Goal: Task Accomplishment & Management: Use online tool/utility

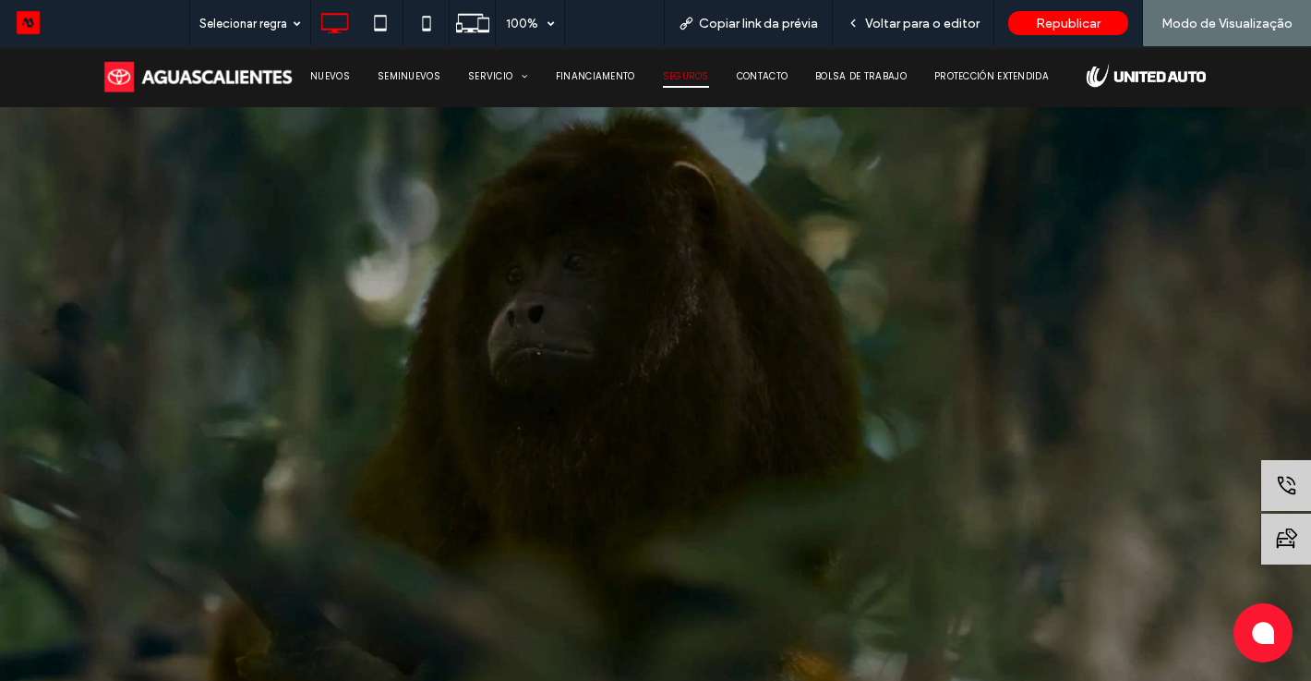
click at [696, 74] on span "SEGUROS" at bounding box center [686, 77] width 46 height 22
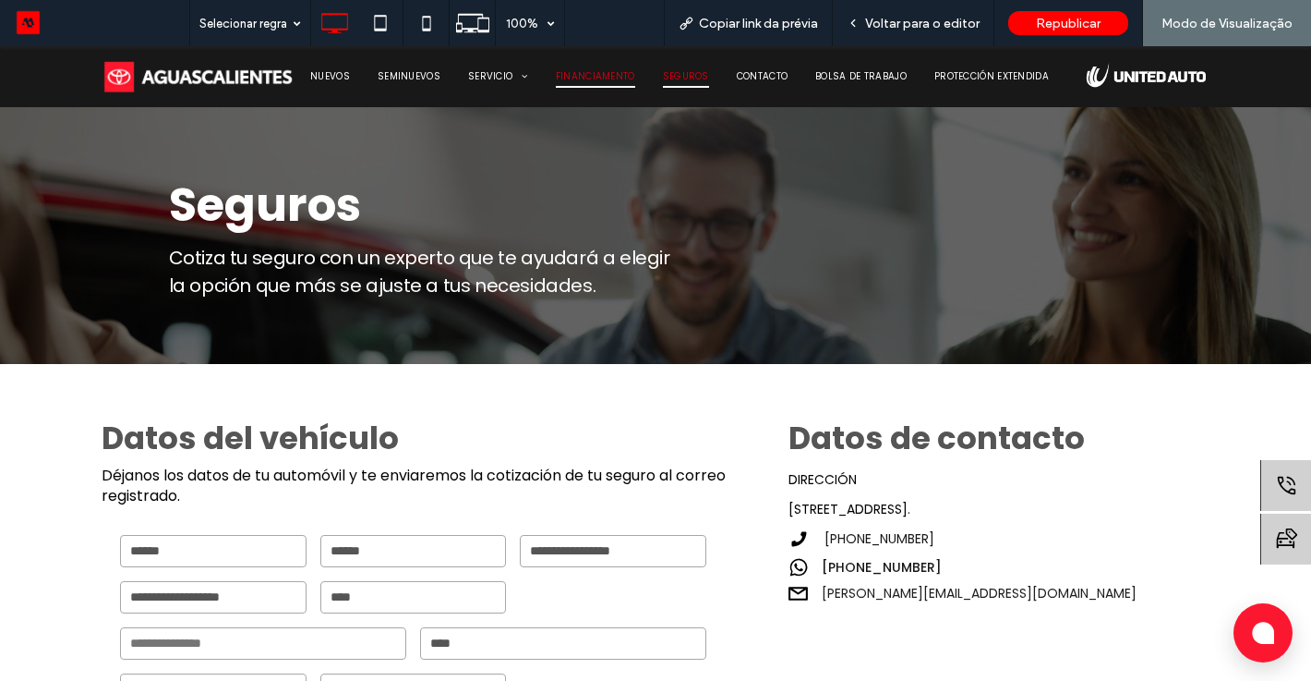
drag, startPoint x: 620, startPoint y: 72, endPoint x: 619, endPoint y: 118, distance: 46.2
click at [620, 72] on span "FINANCIAMENTO" at bounding box center [595, 77] width 79 height 22
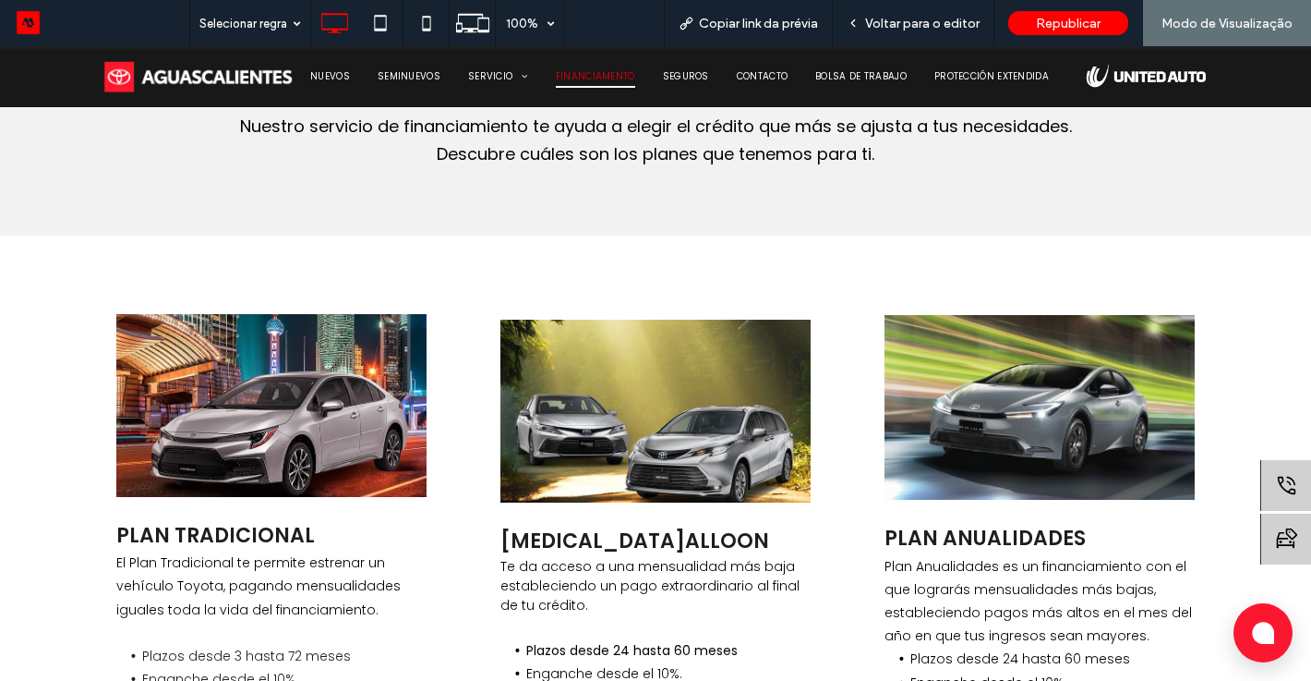
scroll to position [665, 0]
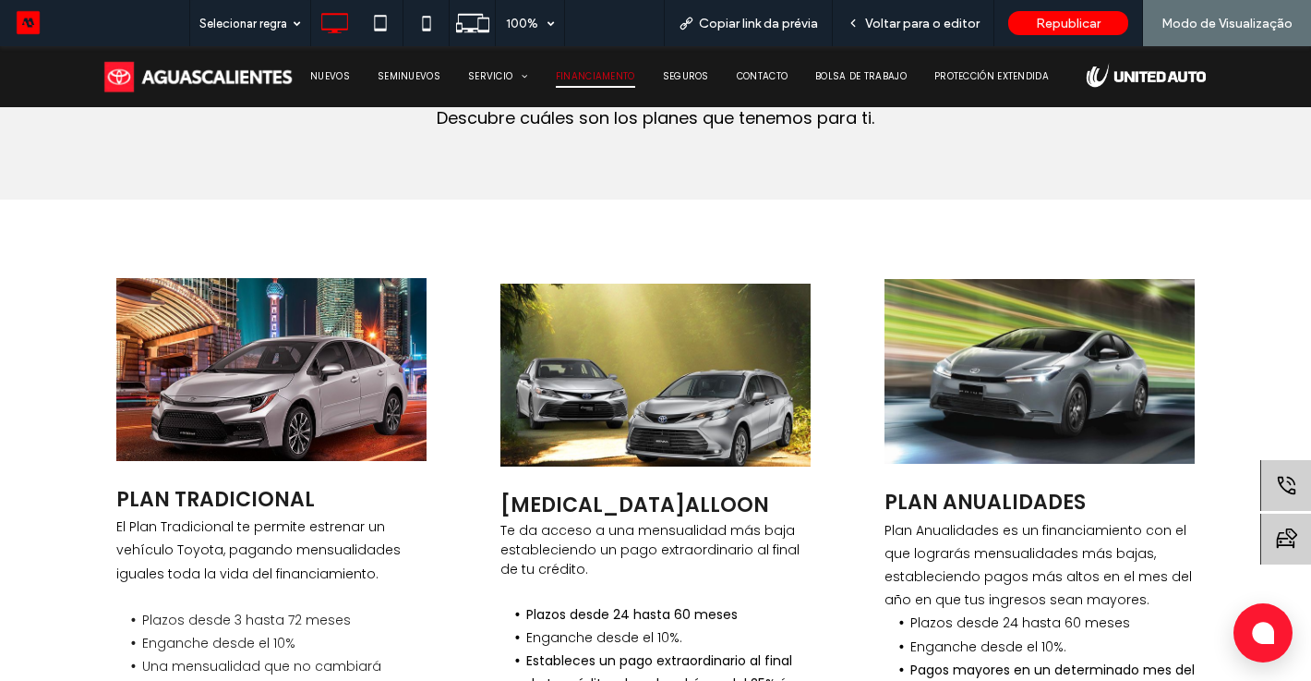
click at [465, 187] on div "UN PLAN A TU MEDIDA Nuestro servicio de financiamiento te ayuda a elegir el cré…" at bounding box center [656, 85] width 1108 height 228
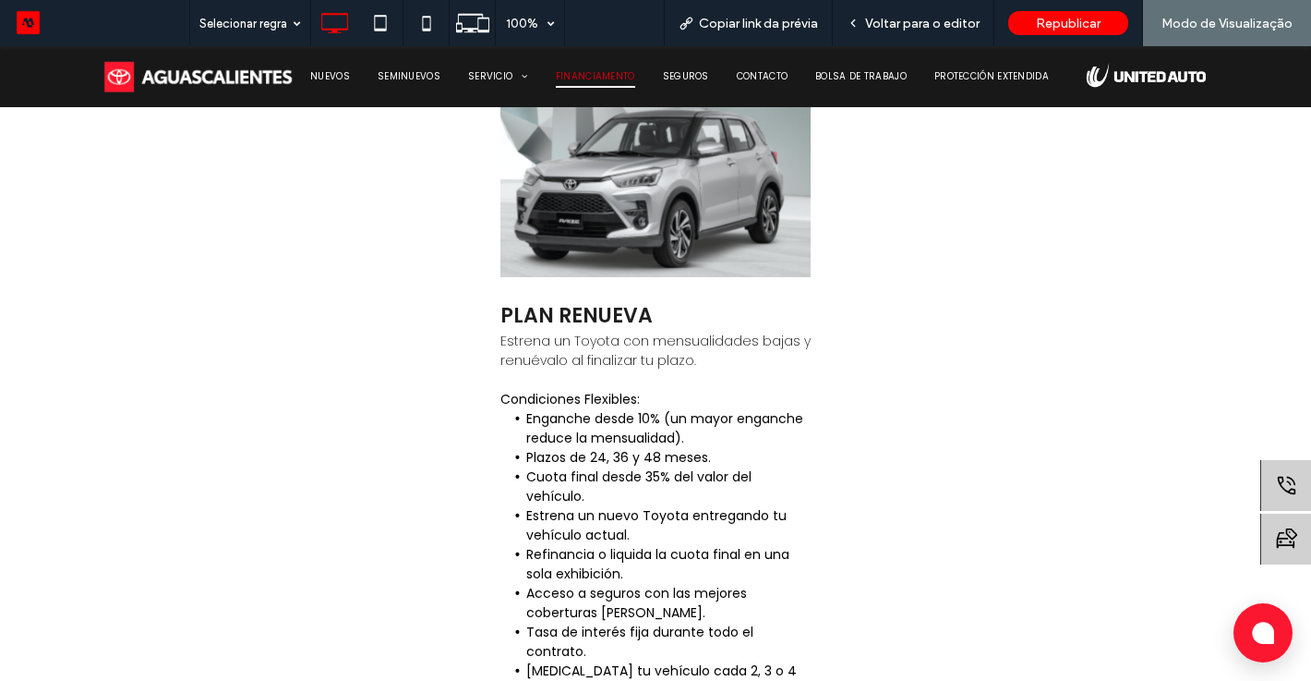
scroll to position [1552, 0]
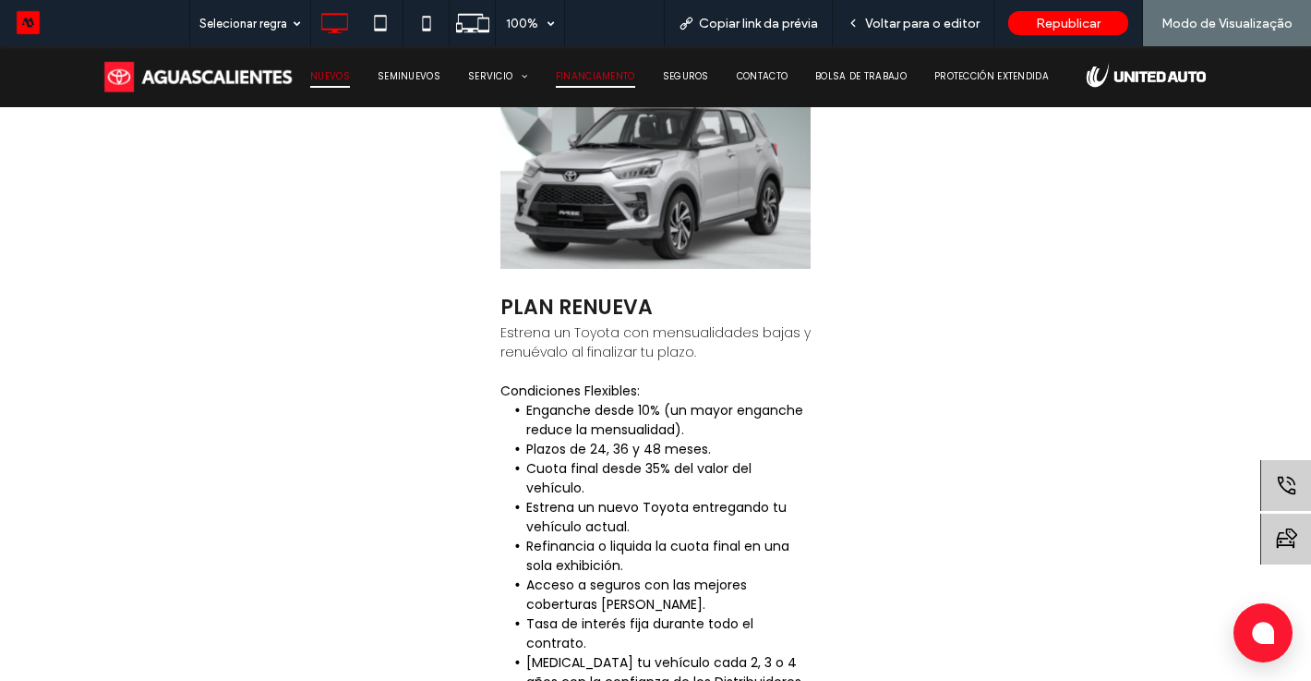
click at [332, 70] on span "NUEVOS" at bounding box center [330, 77] width 40 height 22
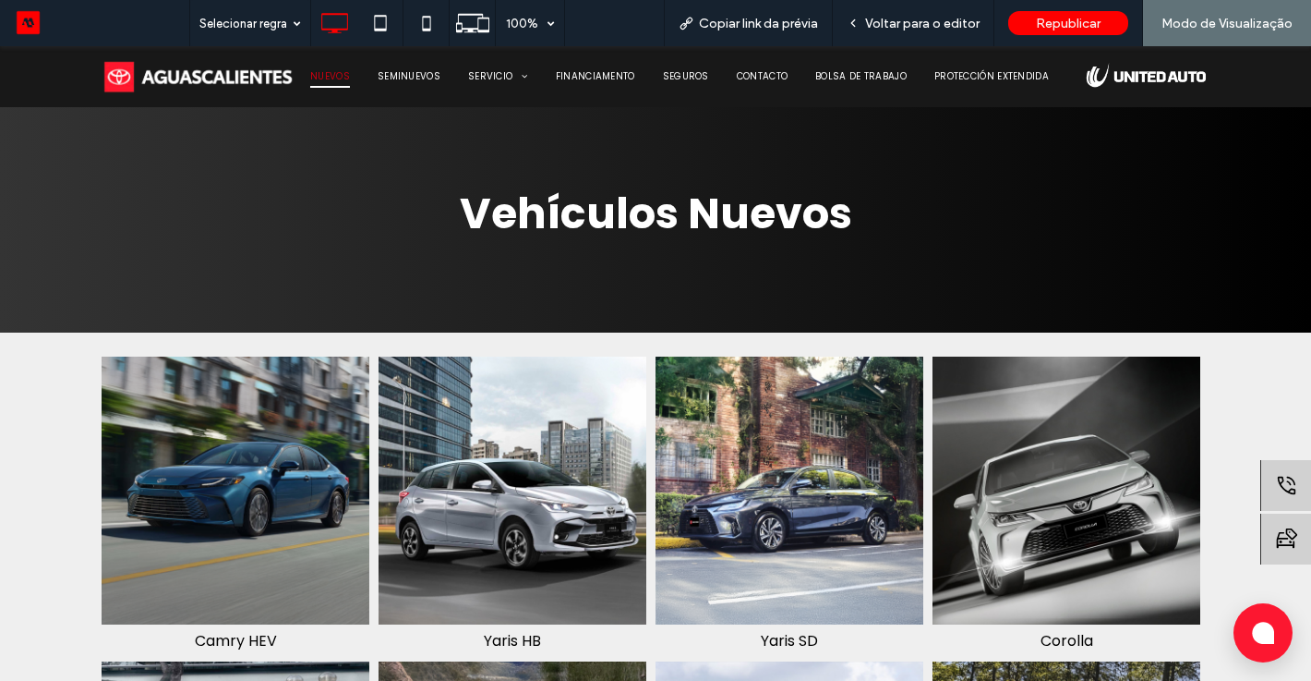
click at [196, 80] on img at bounding box center [198, 76] width 193 height 34
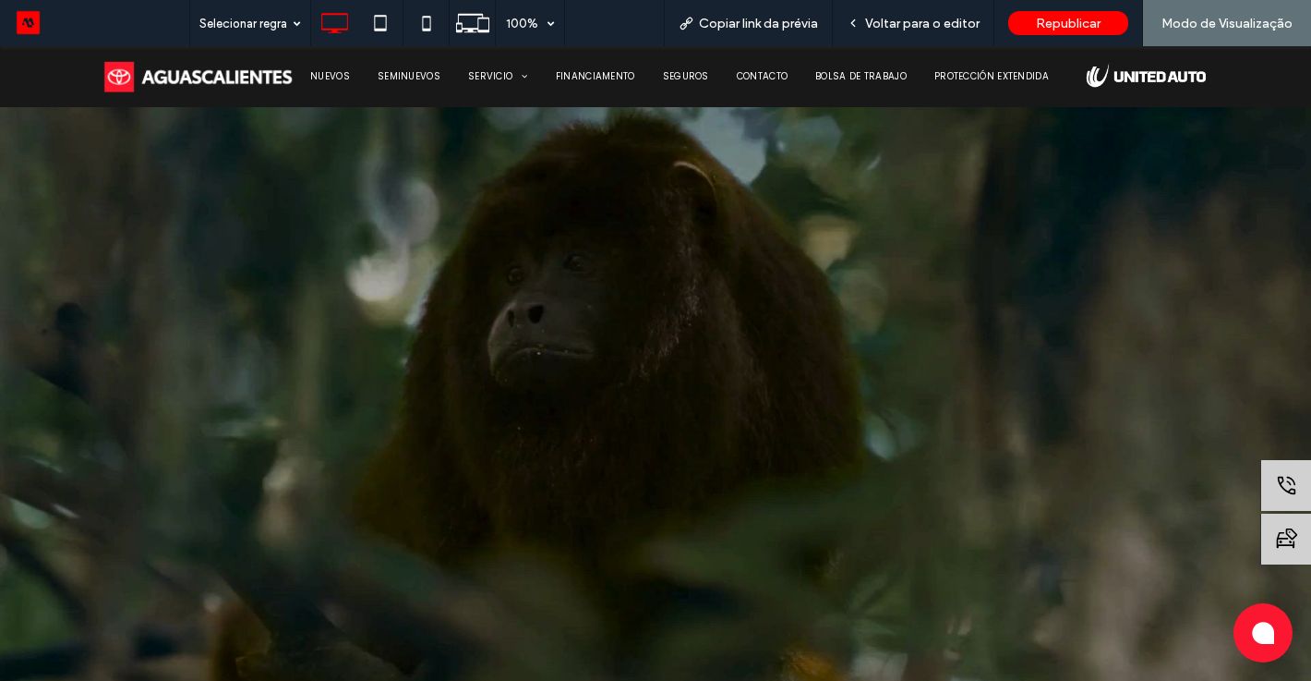
click at [936, 405] on div "Contáctanos: WhatsApp" at bounding box center [655, 412] width 1311 height 731
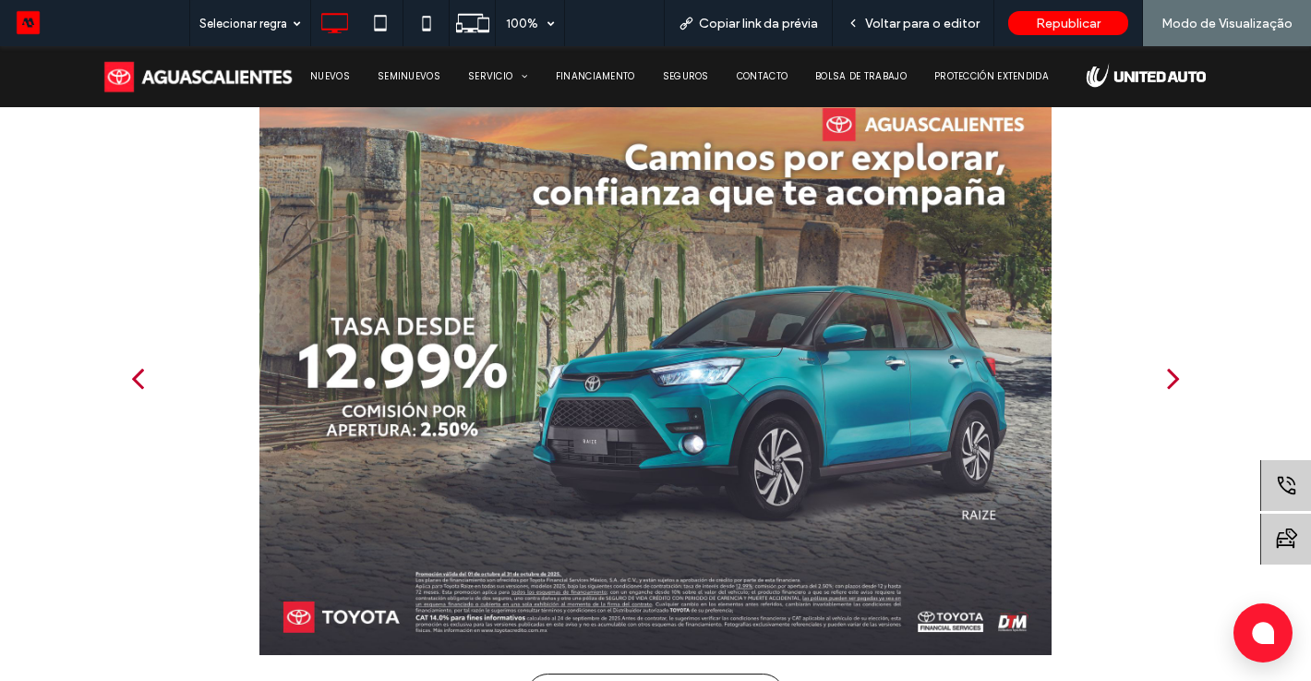
scroll to position [850, 0]
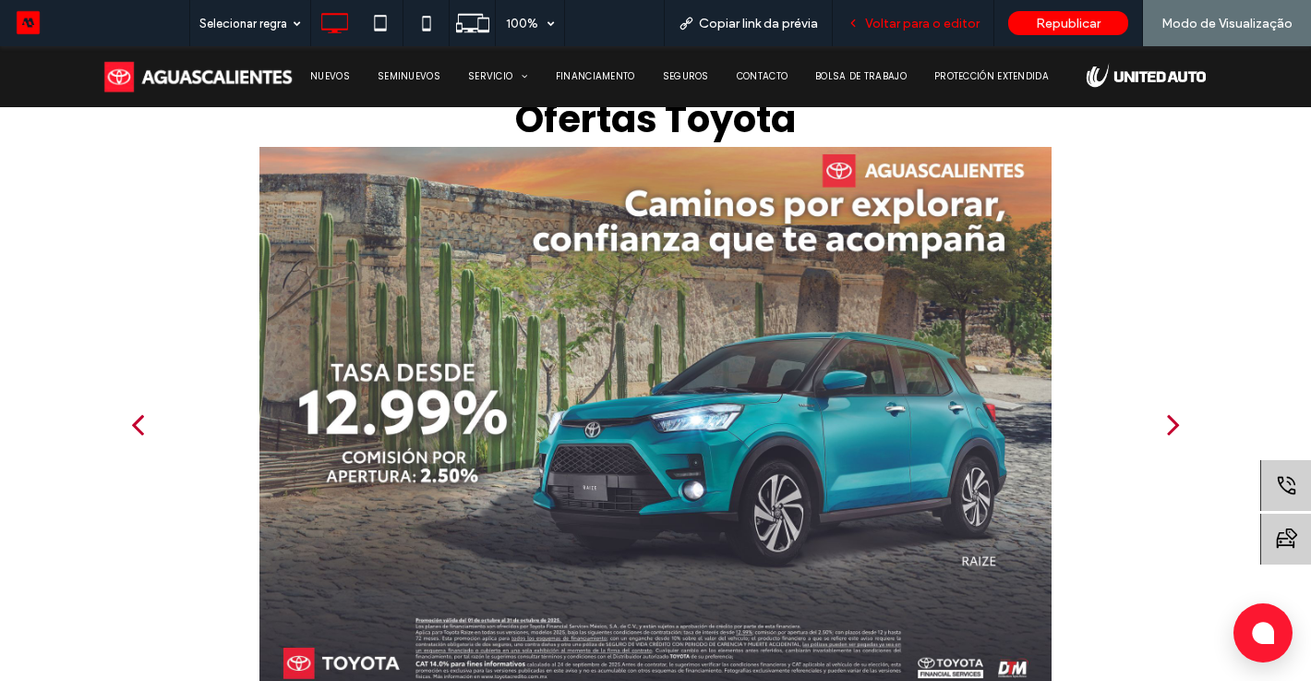
click at [936, 25] on span "Voltar para o editor" at bounding box center [922, 24] width 115 height 16
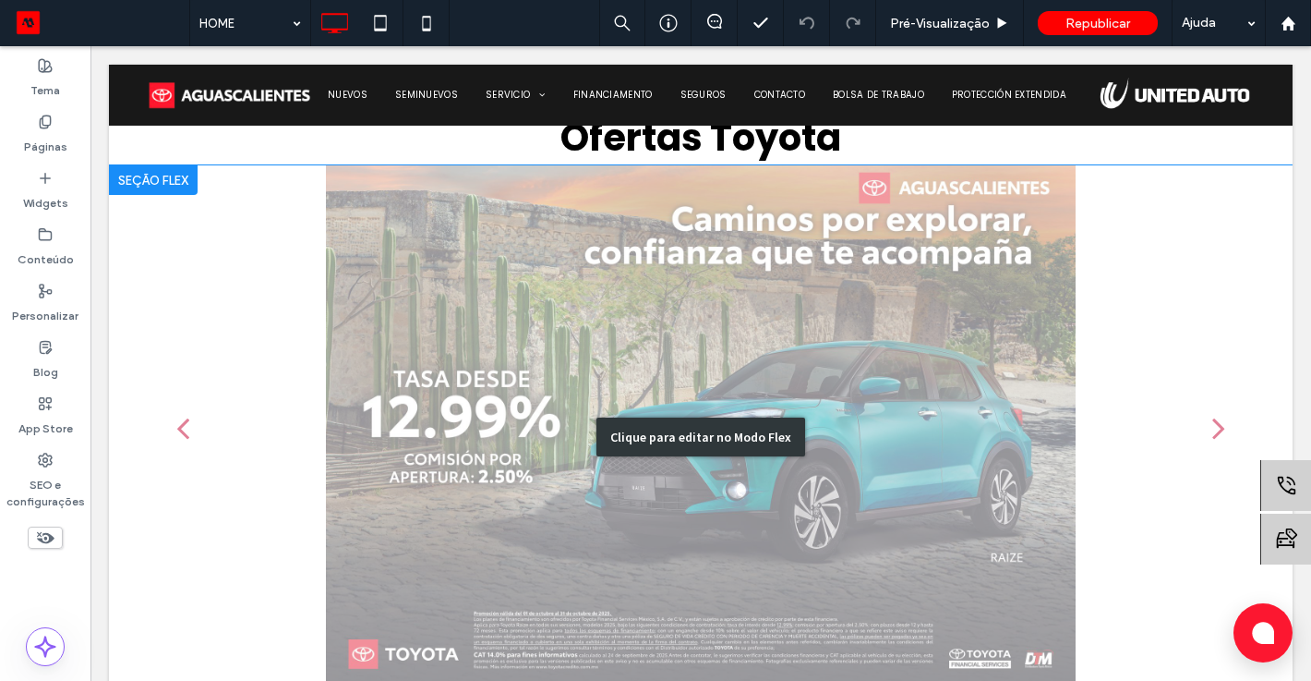
click at [714, 352] on div "Clique para editar no Modo Flex" at bounding box center [701, 436] width 1184 height 543
click at [714, 352] on div at bounding box center [701, 439] width 1108 height 437
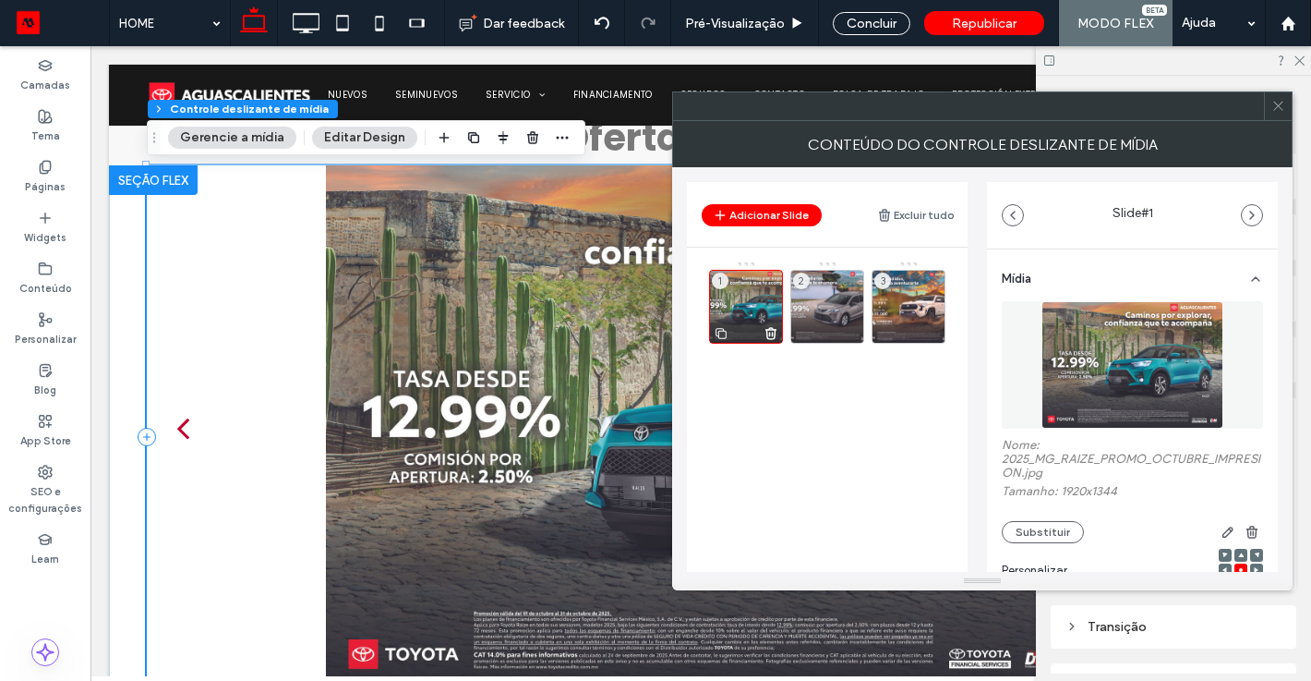
click at [768, 332] on icon at bounding box center [771, 333] width 15 height 17
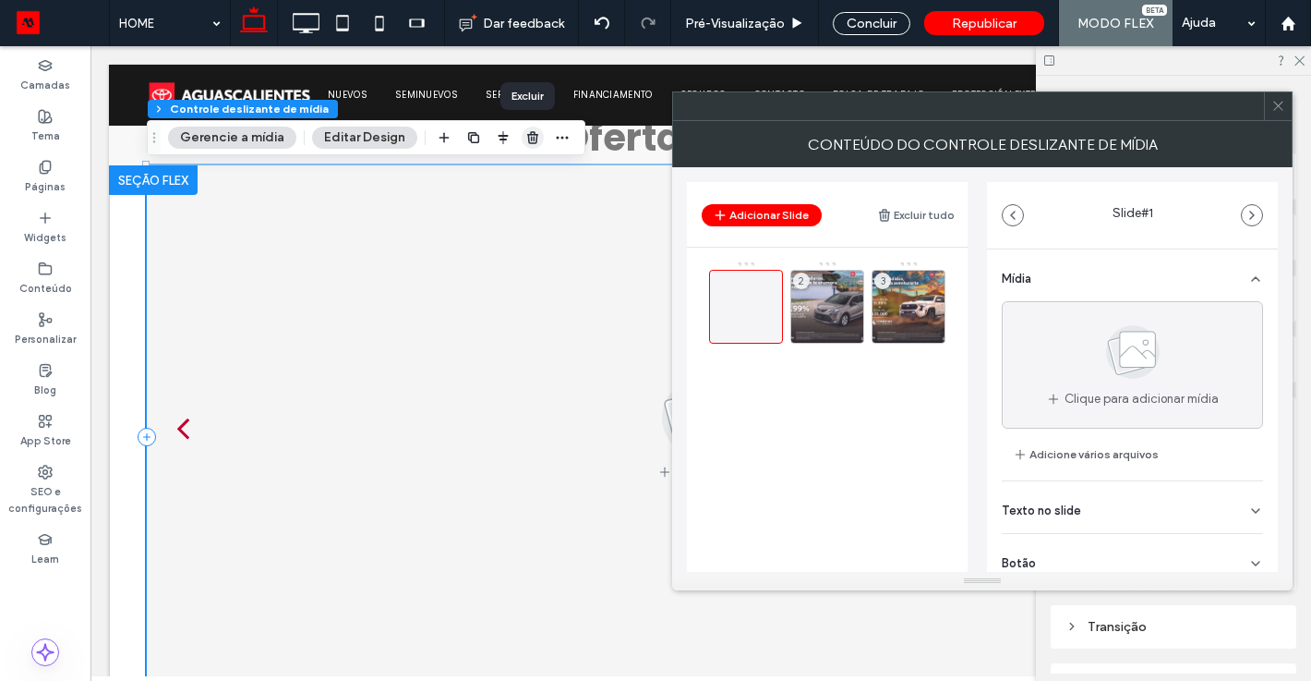
click at [527, 137] on use "button" at bounding box center [532, 137] width 11 height 12
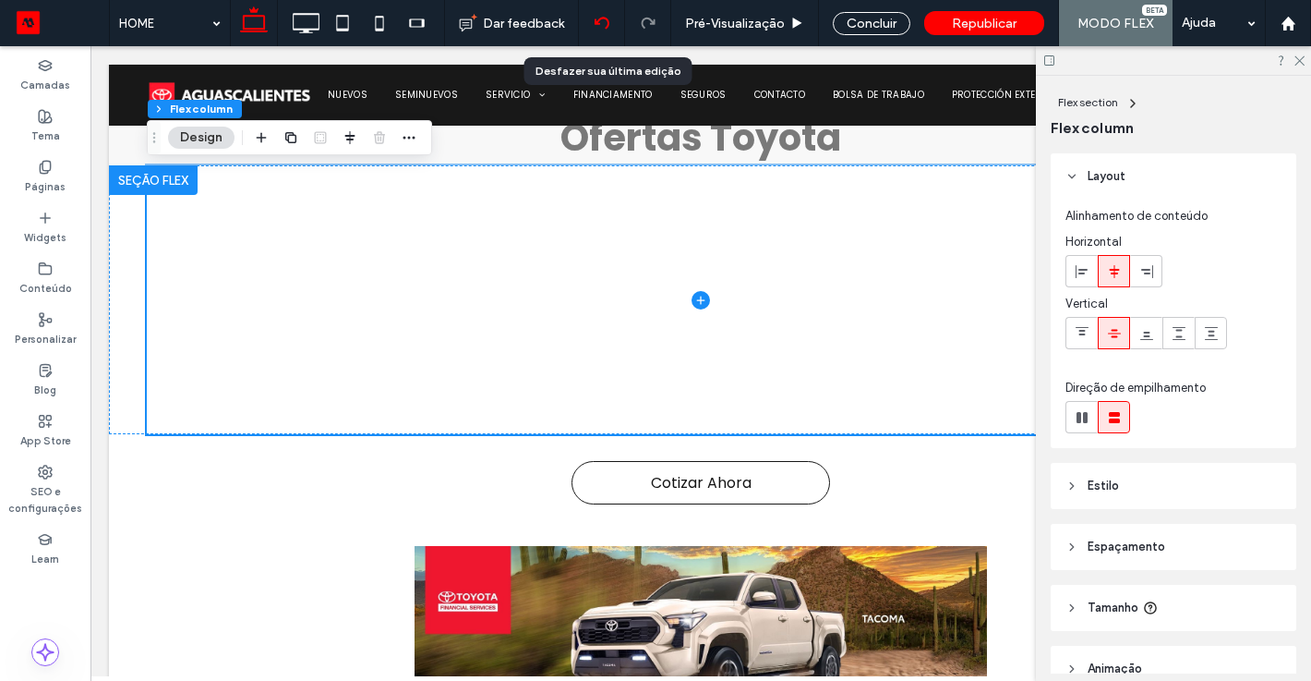
click at [602, 18] on use at bounding box center [601, 23] width 15 height 12
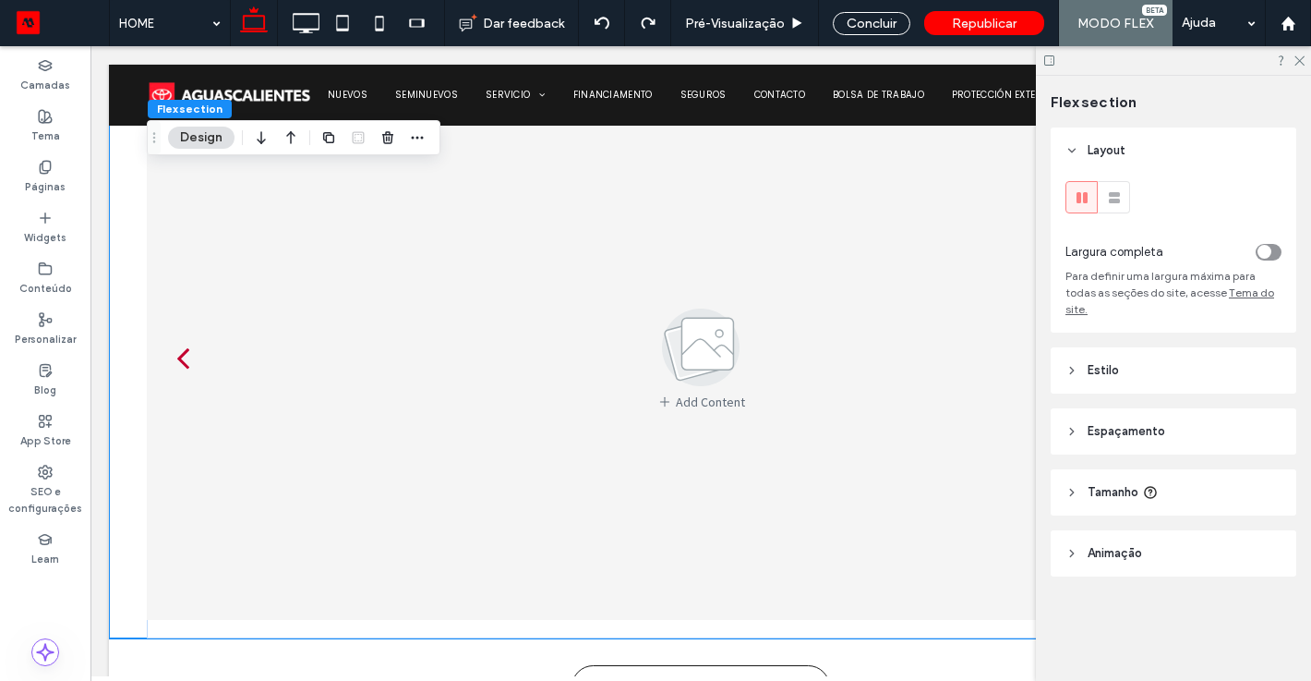
scroll to position [925, 0]
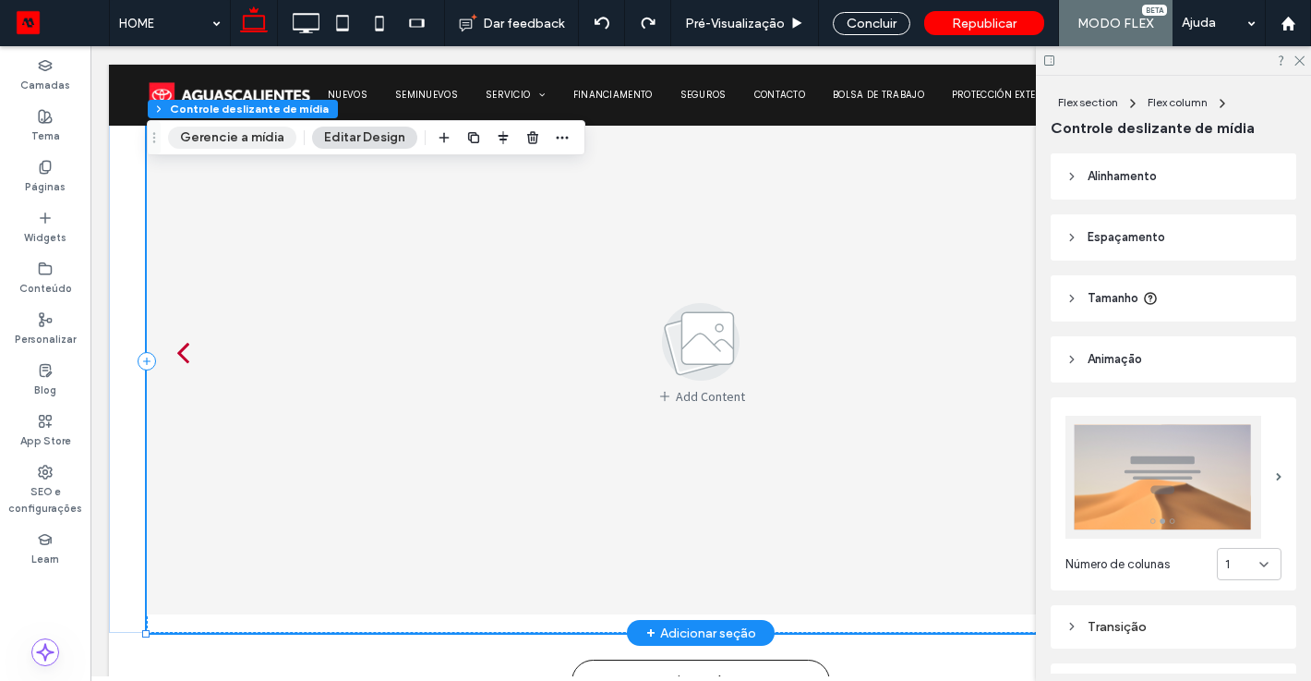
click at [258, 144] on button "Gerencie a mídia" at bounding box center [232, 138] width 128 height 22
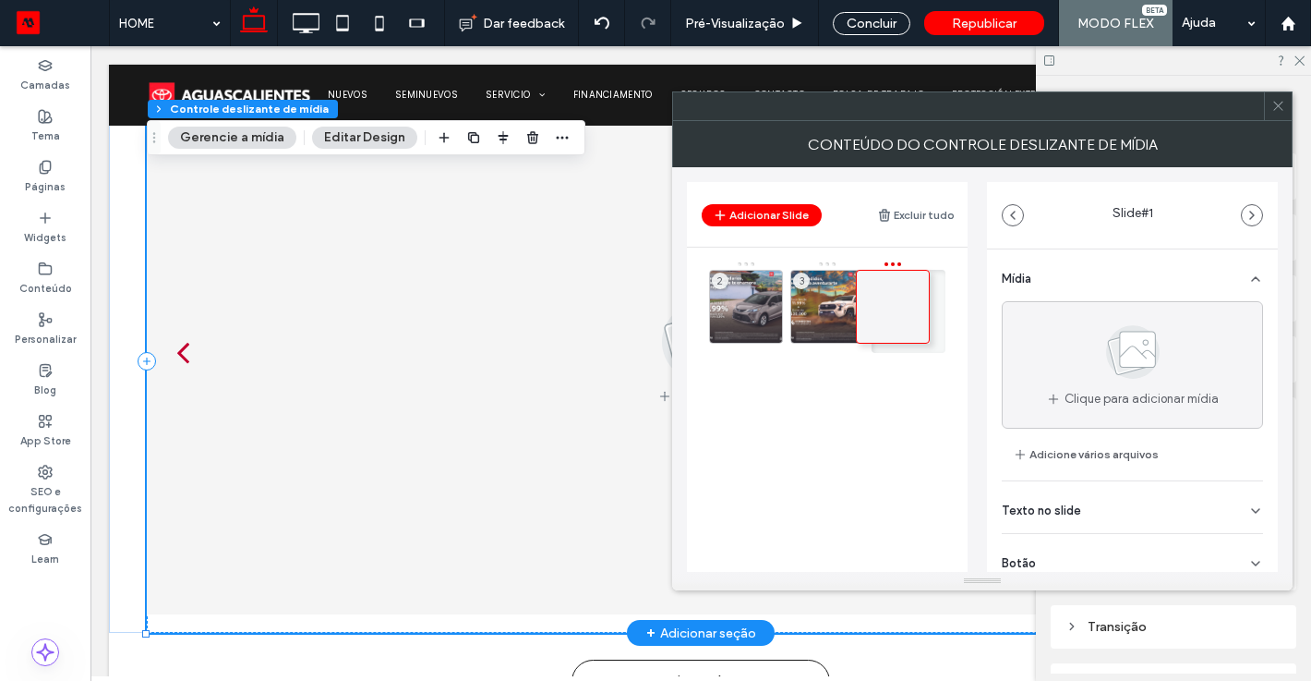
drag, startPoint x: 746, startPoint y: 303, endPoint x: 891, endPoint y: 302, distance: 145.0
click at [924, 295] on div at bounding box center [909, 307] width 74 height 74
click at [914, 266] on div at bounding box center [909, 301] width 74 height 83
click at [911, 260] on div at bounding box center [909, 301] width 74 height 83
click at [758, 299] on div "1" at bounding box center [746, 307] width 74 height 74
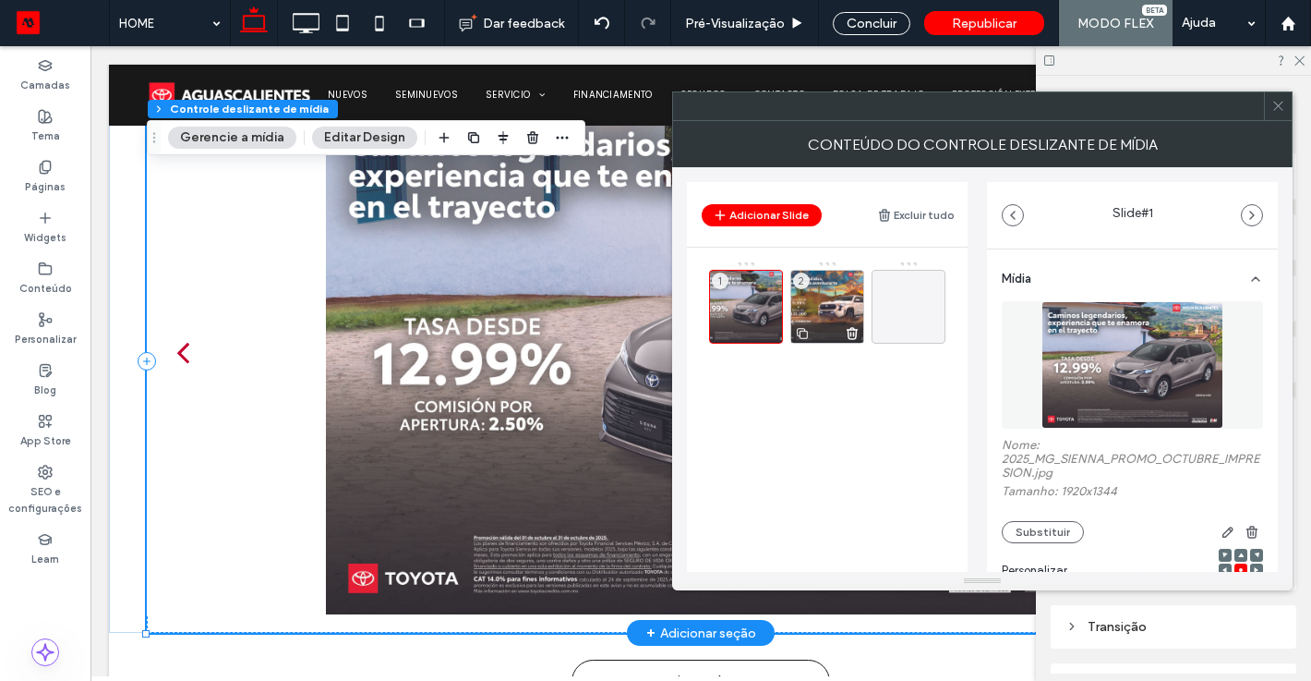
click at [842, 288] on div "2" at bounding box center [828, 307] width 74 height 74
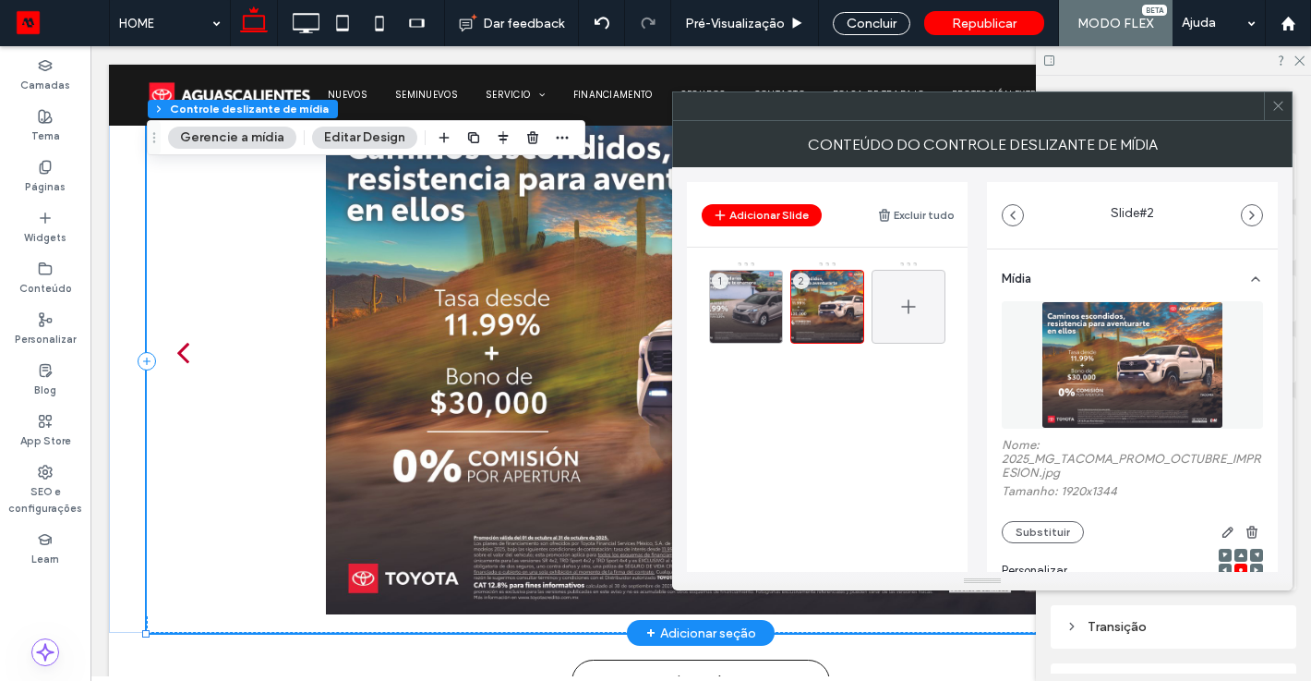
click at [907, 289] on span at bounding box center [909, 307] width 22 height 54
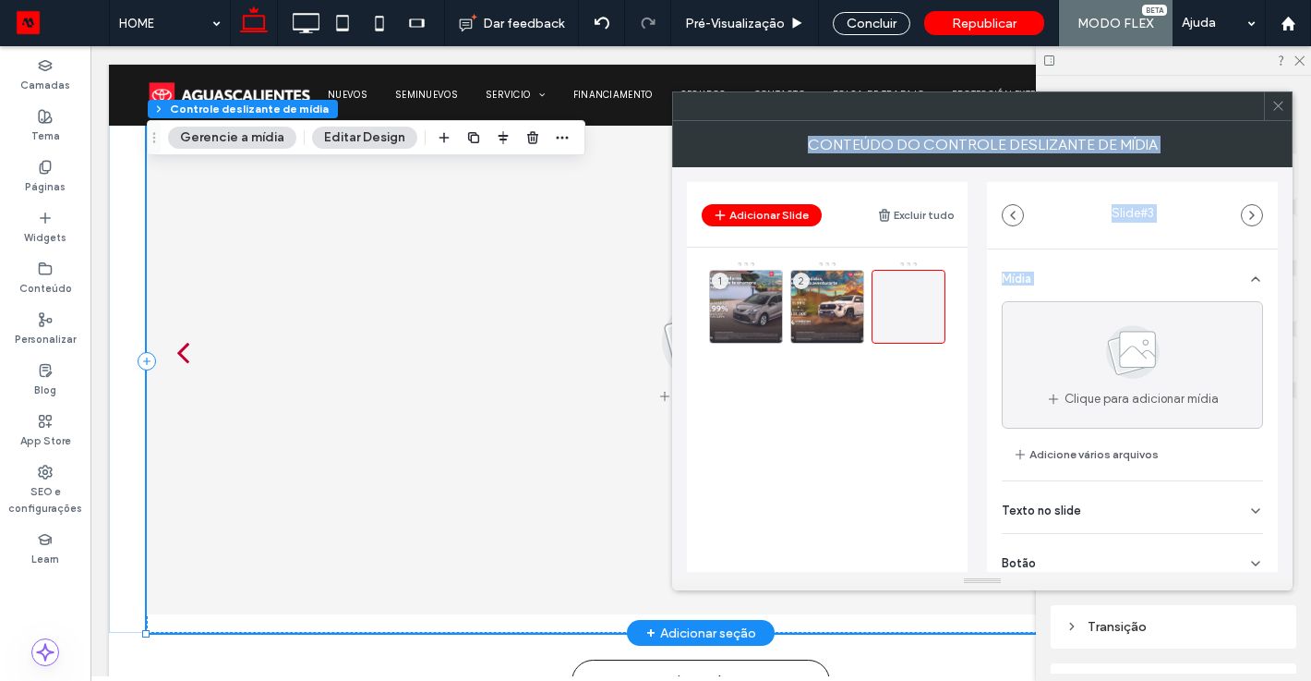
drag, startPoint x: 1280, startPoint y: 274, endPoint x: 1276, endPoint y: 611, distance: 337.1
click at [1276, 611] on body ".wqwq-1{fill:#231f20;} .cls-1q, .cls-2q { fill-rule: evenodd; } .cls-2q { fill:…" at bounding box center [655, 340] width 1311 height 681
drag, startPoint x: 1280, startPoint y: 306, endPoint x: 1279, endPoint y: 622, distance: 316.8
click at [1280, 637] on body ".wqwq-1{fill:#231f20;} .cls-1q, .cls-2q { fill-rule: evenodd; } .cls-2q { fill:…" at bounding box center [655, 340] width 1311 height 681
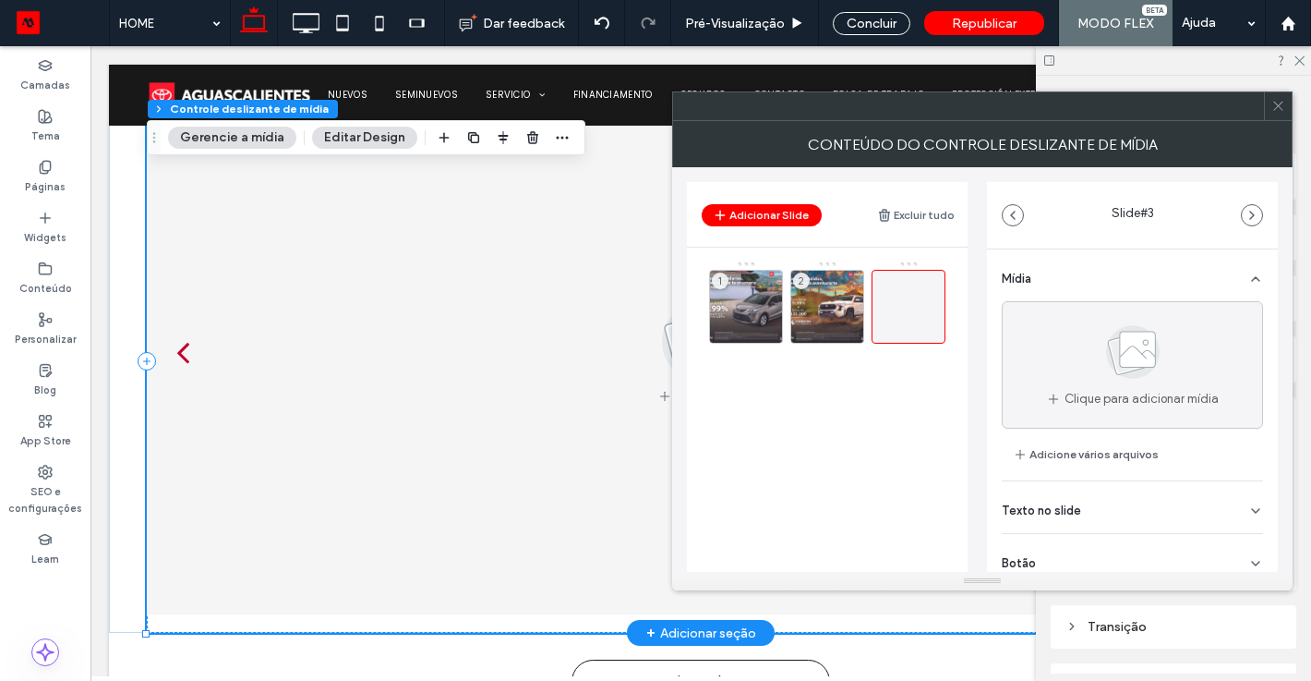
click at [1291, 441] on div "Adicionar Slide Excluir tudo 1 2 Slide # 3 Mídia Clique para adicionar mídia Ad…" at bounding box center [982, 369] width 621 height 405
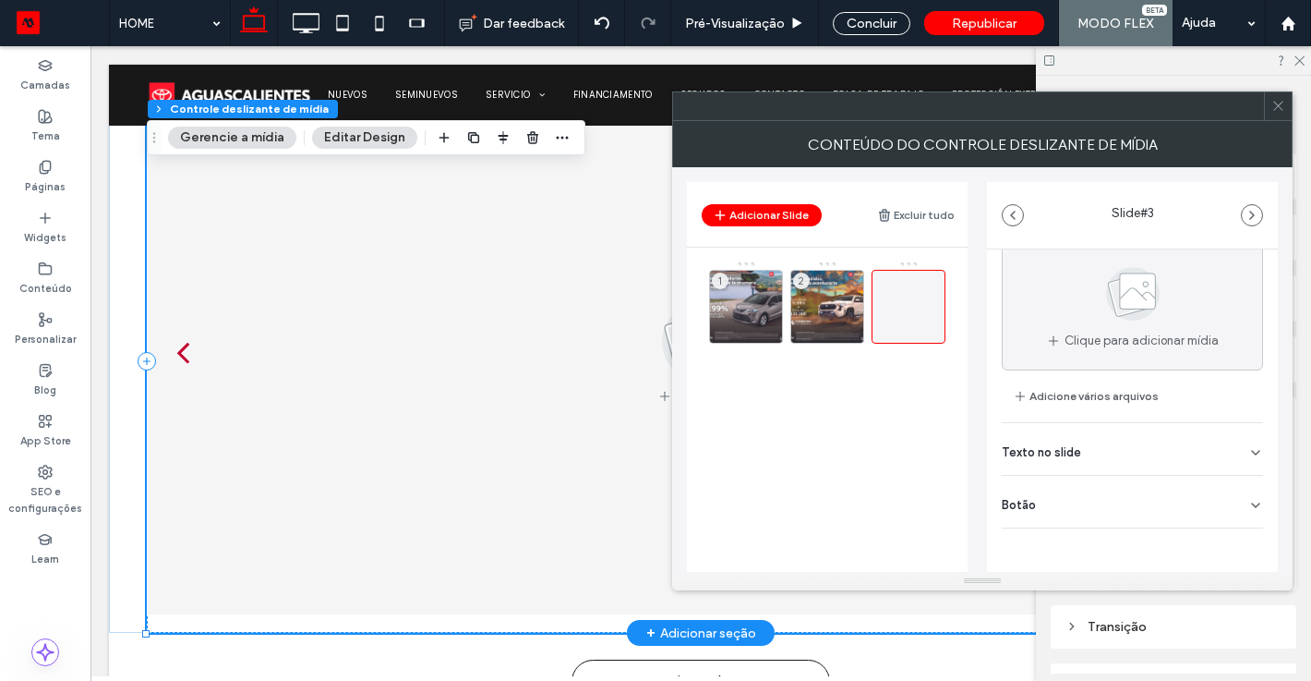
click at [1156, 519] on div "Botão" at bounding box center [1132, 502] width 261 height 52
click at [1165, 454] on div "Texto no slide" at bounding box center [1132, 449] width 261 height 52
click at [925, 216] on button "Excluir tudo" at bounding box center [916, 215] width 78 height 22
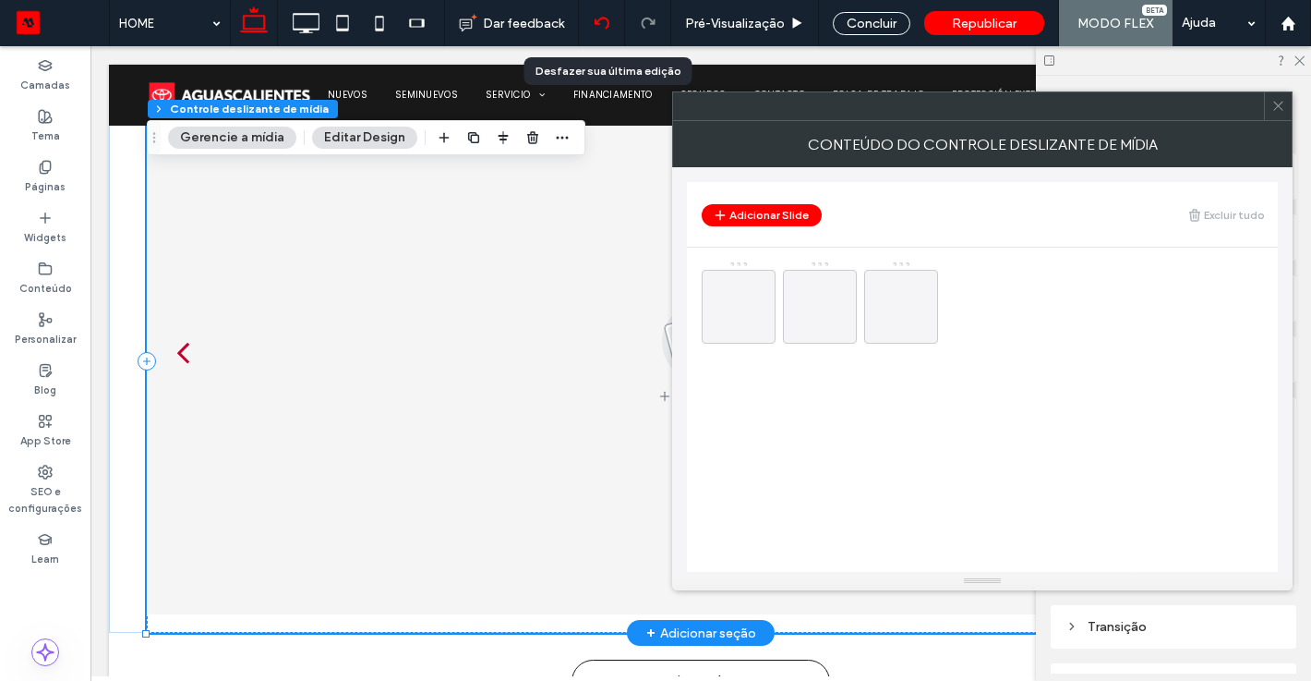
click at [612, 26] on div at bounding box center [601, 23] width 45 height 15
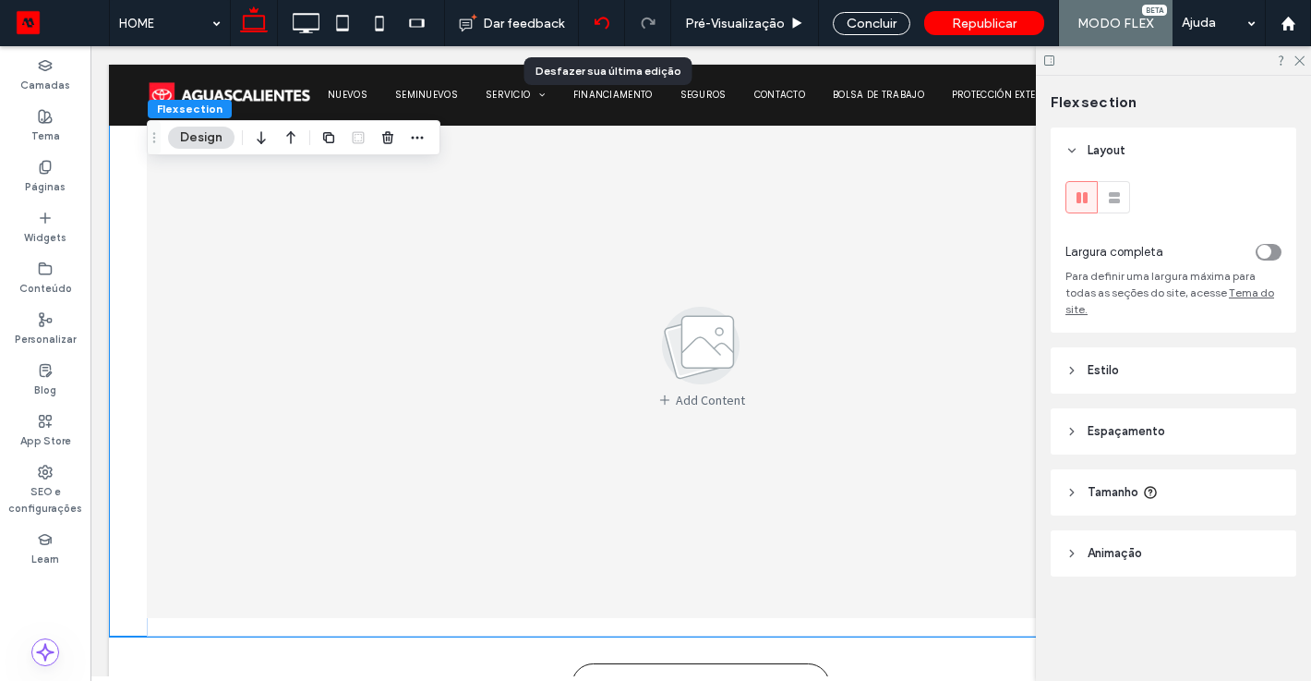
scroll to position [925, 0]
click at [603, 24] on icon at bounding box center [602, 23] width 15 height 15
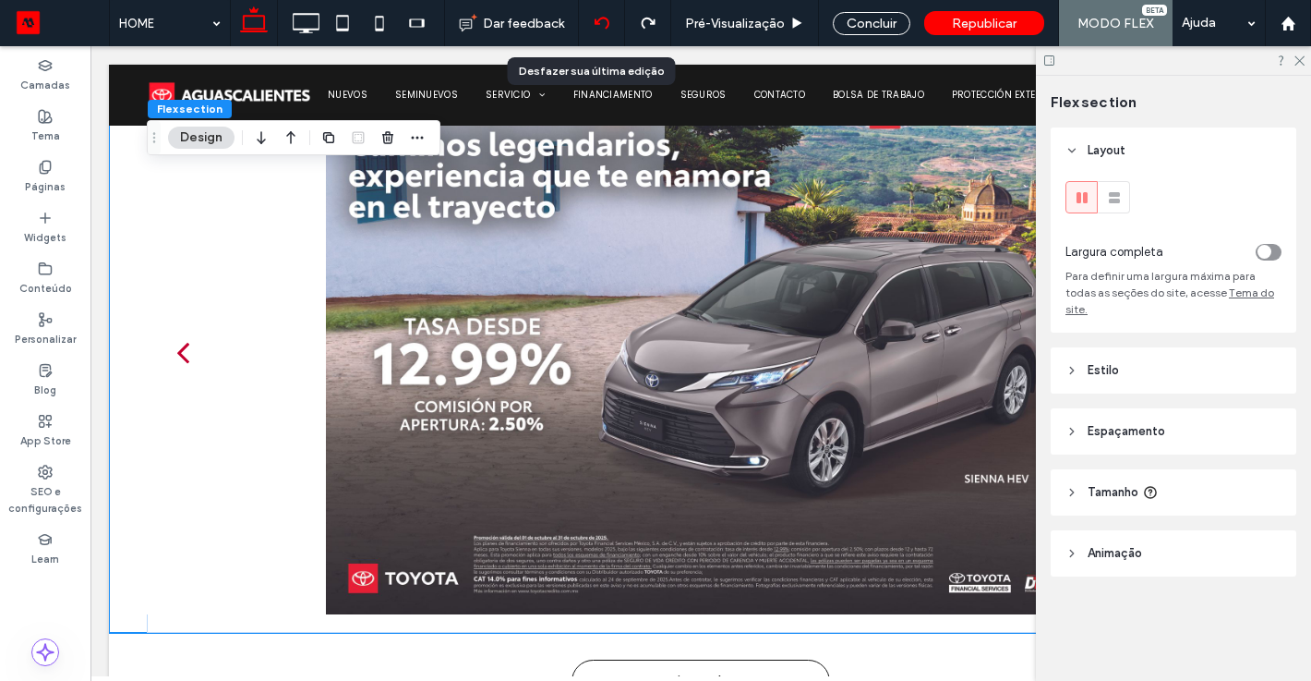
click at [595, 24] on div at bounding box center [601, 23] width 45 height 15
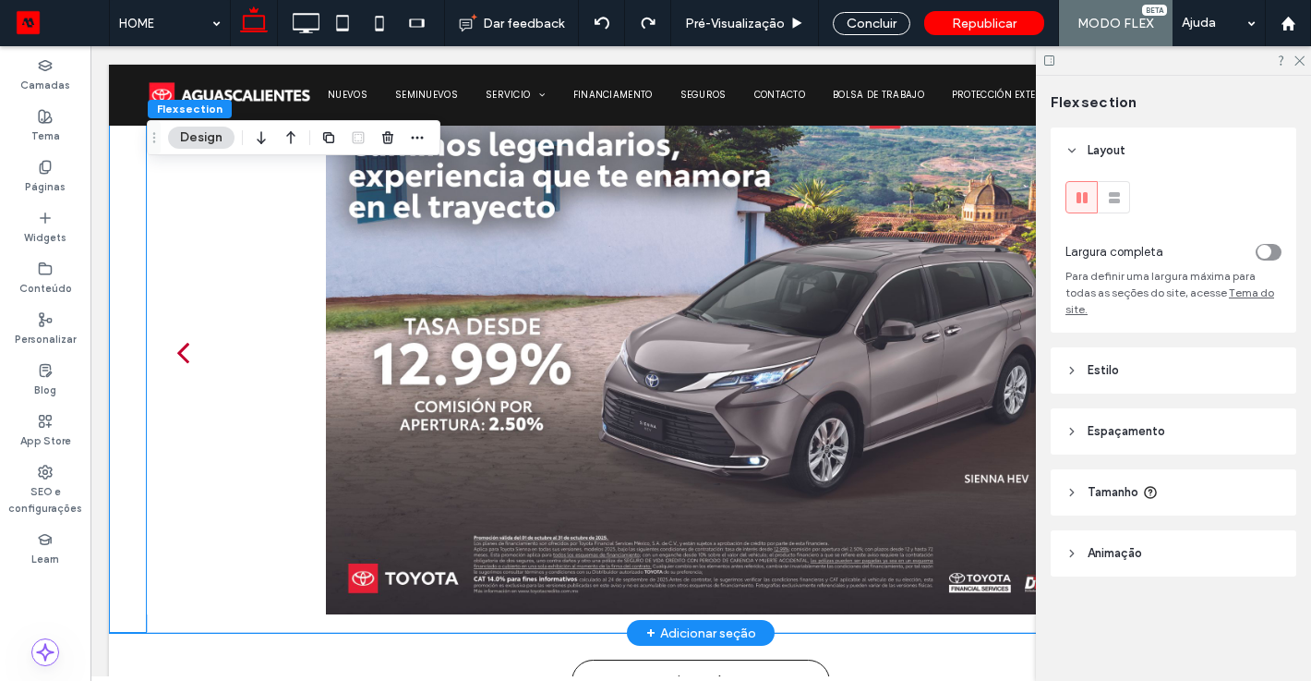
click at [603, 395] on div at bounding box center [701, 363] width 1108 height 437
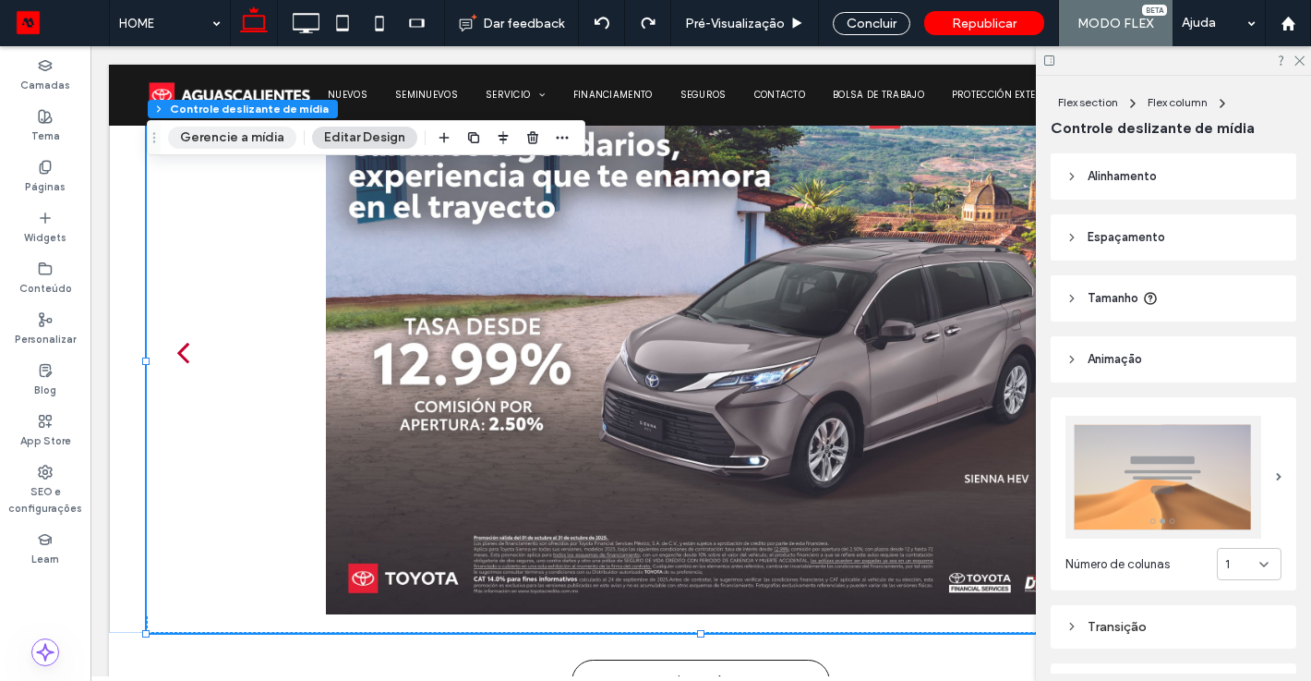
click at [247, 145] on button "Gerencie a mídia" at bounding box center [232, 138] width 128 height 22
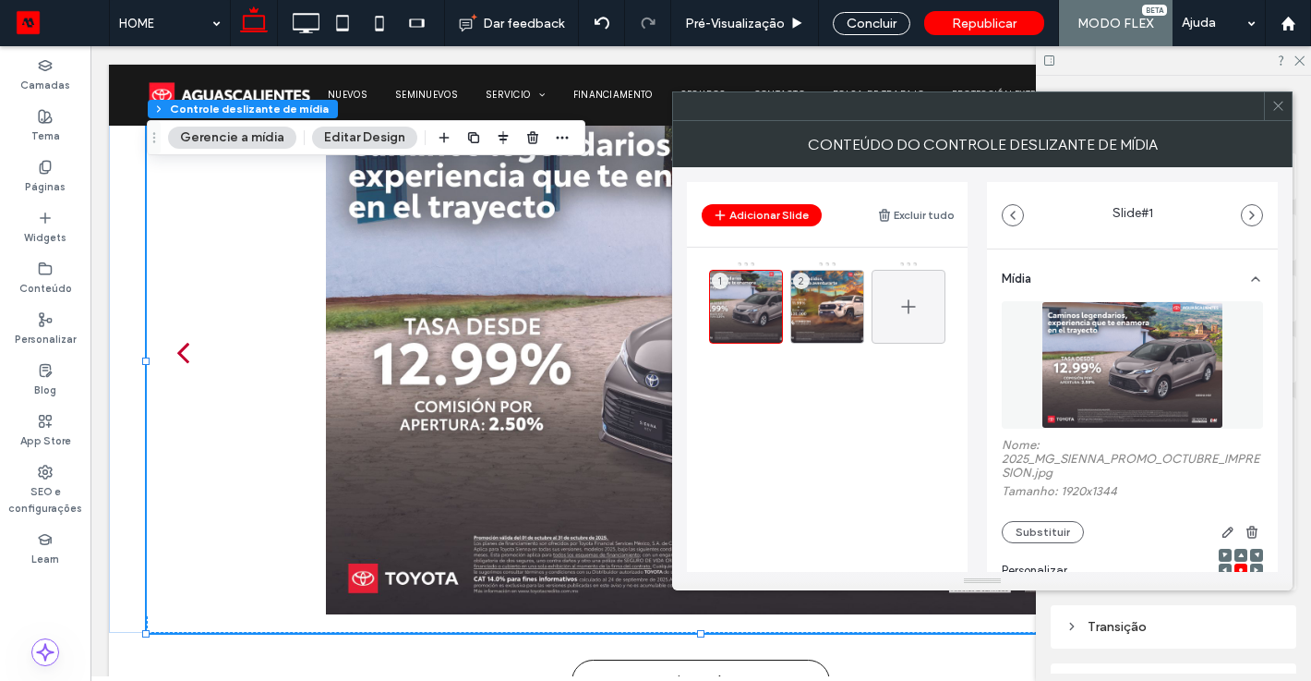
click at [922, 294] on div at bounding box center [909, 307] width 74 height 74
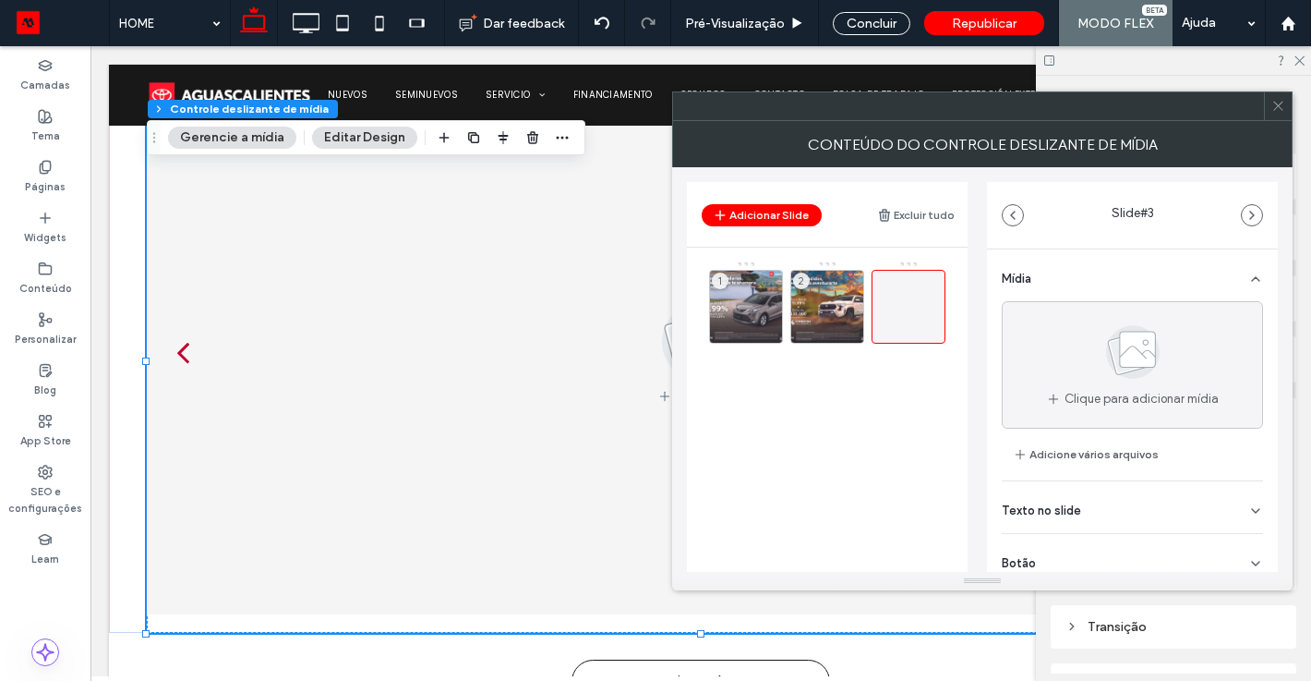
click at [1249, 274] on icon at bounding box center [1256, 279] width 15 height 15
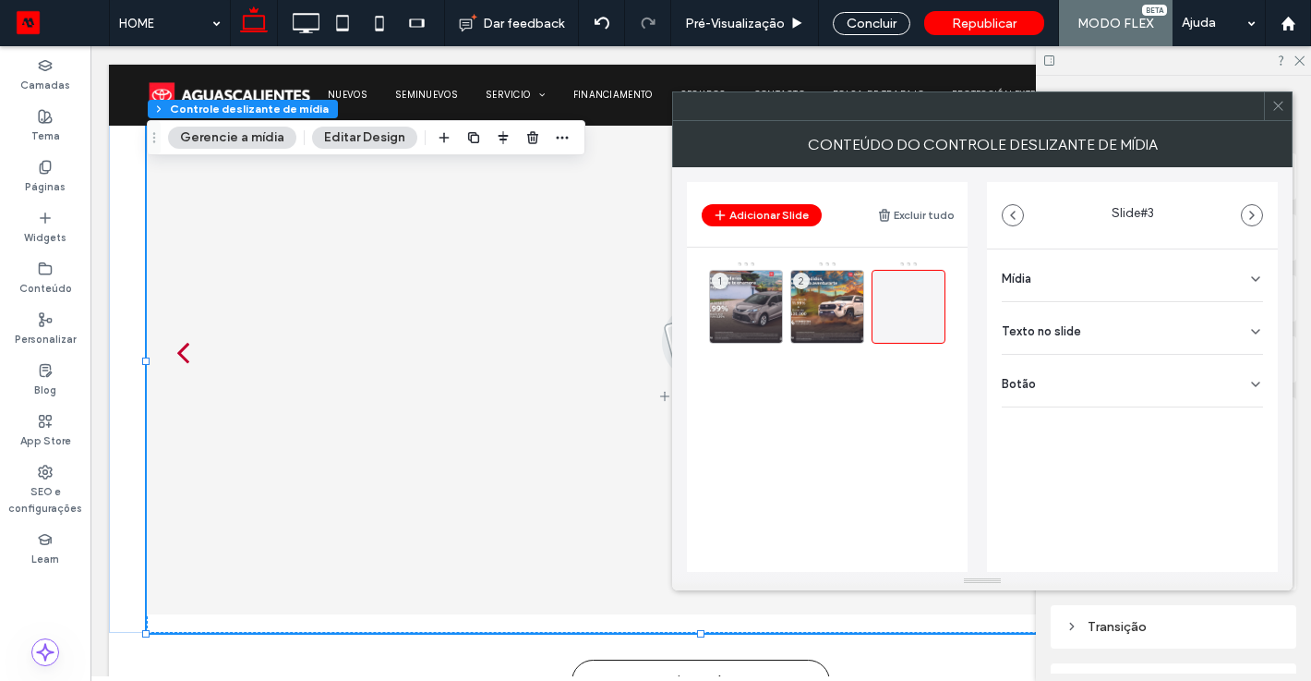
click at [486, 317] on div "Add Content" at bounding box center [701, 352] width 1108 height 525
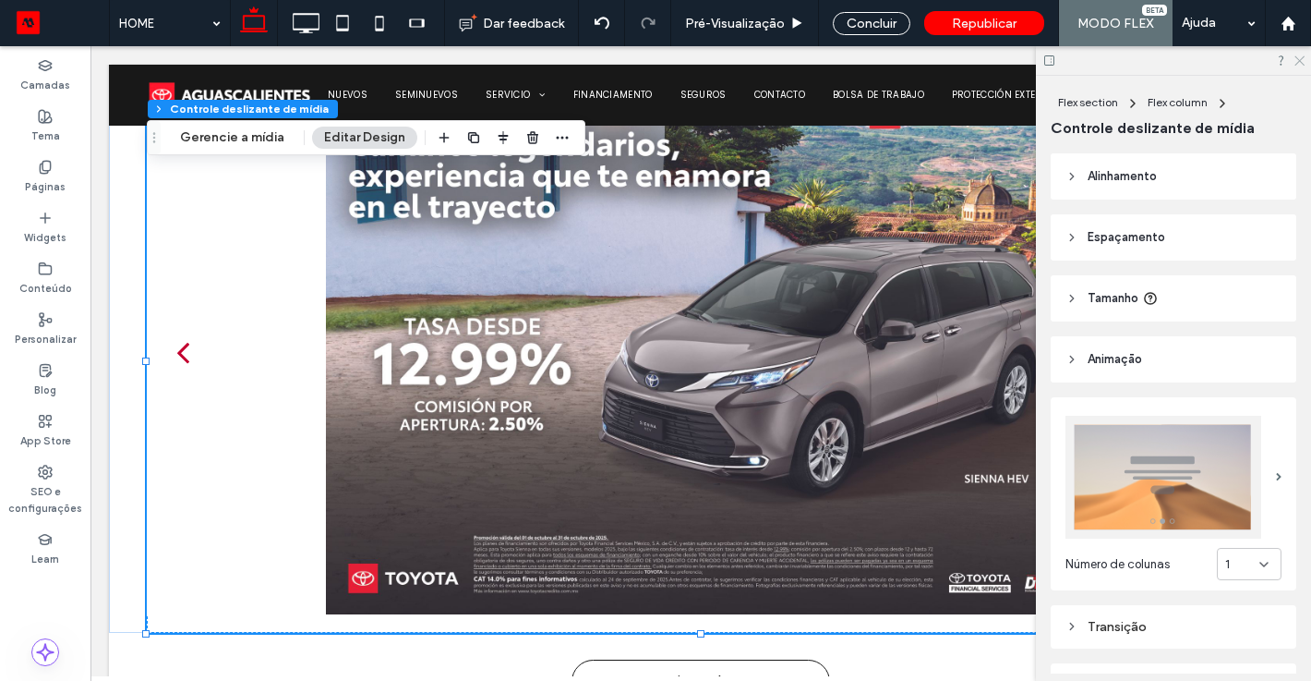
click at [1299, 64] on icon at bounding box center [1299, 60] width 12 height 12
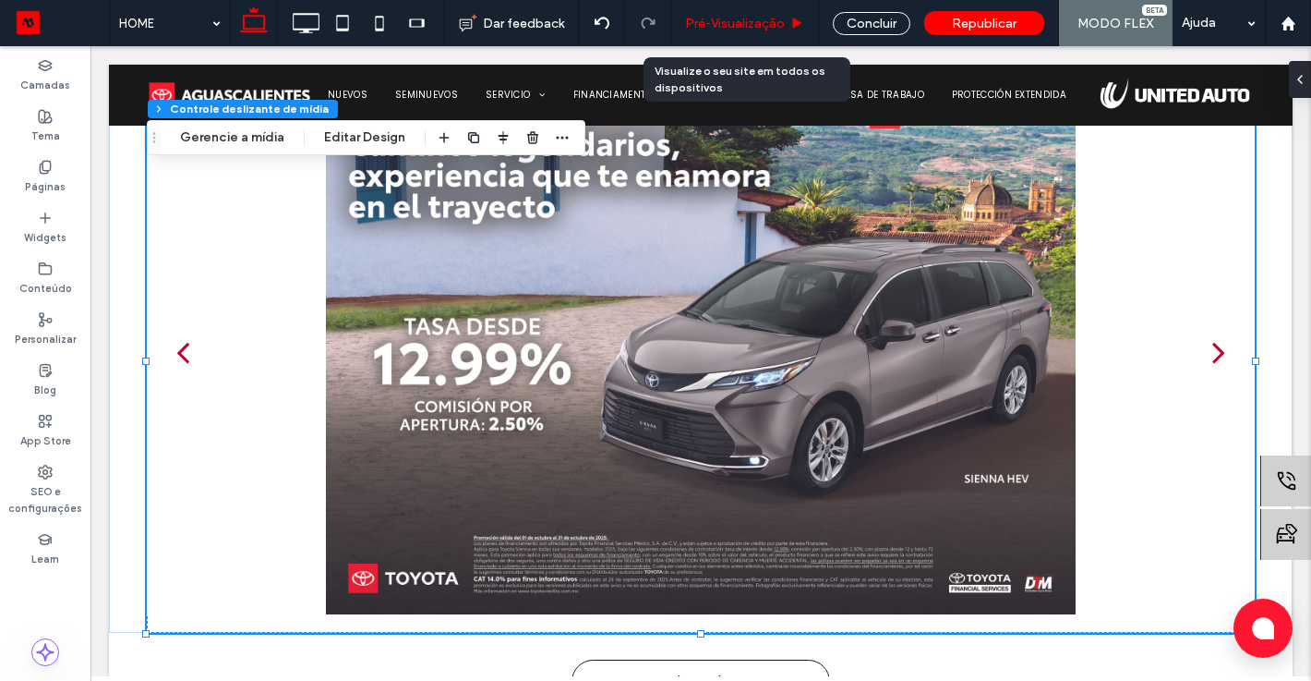
click at [744, 23] on span "Pré-Visualizaçāo" at bounding box center [735, 24] width 100 height 16
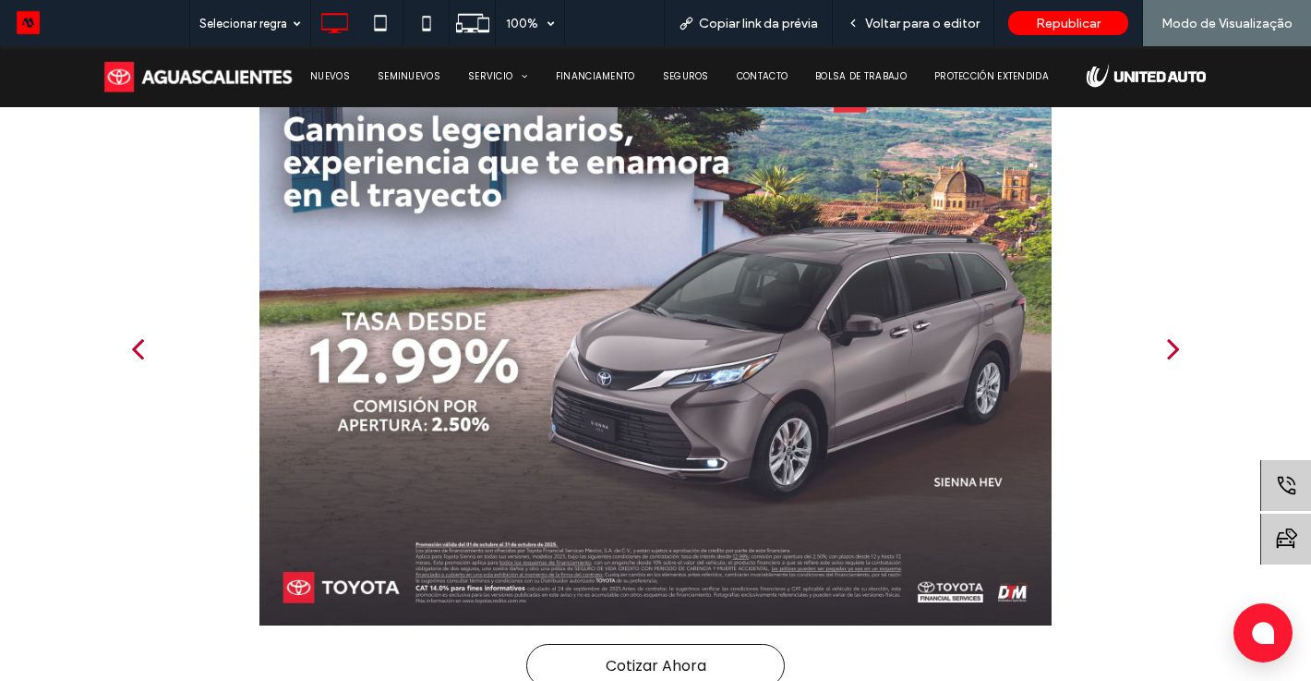
click at [1169, 349] on div "next" at bounding box center [1173, 348] width 13 height 37
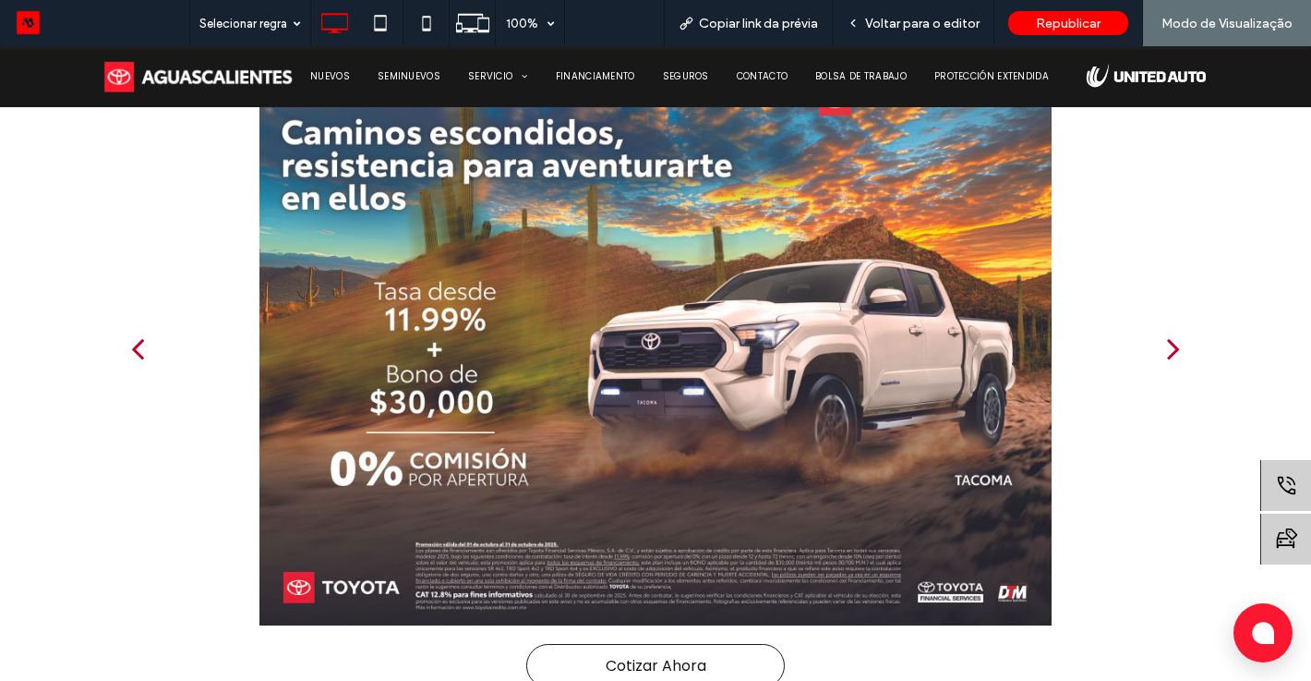
click at [1169, 349] on div "next" at bounding box center [1173, 348] width 13 height 37
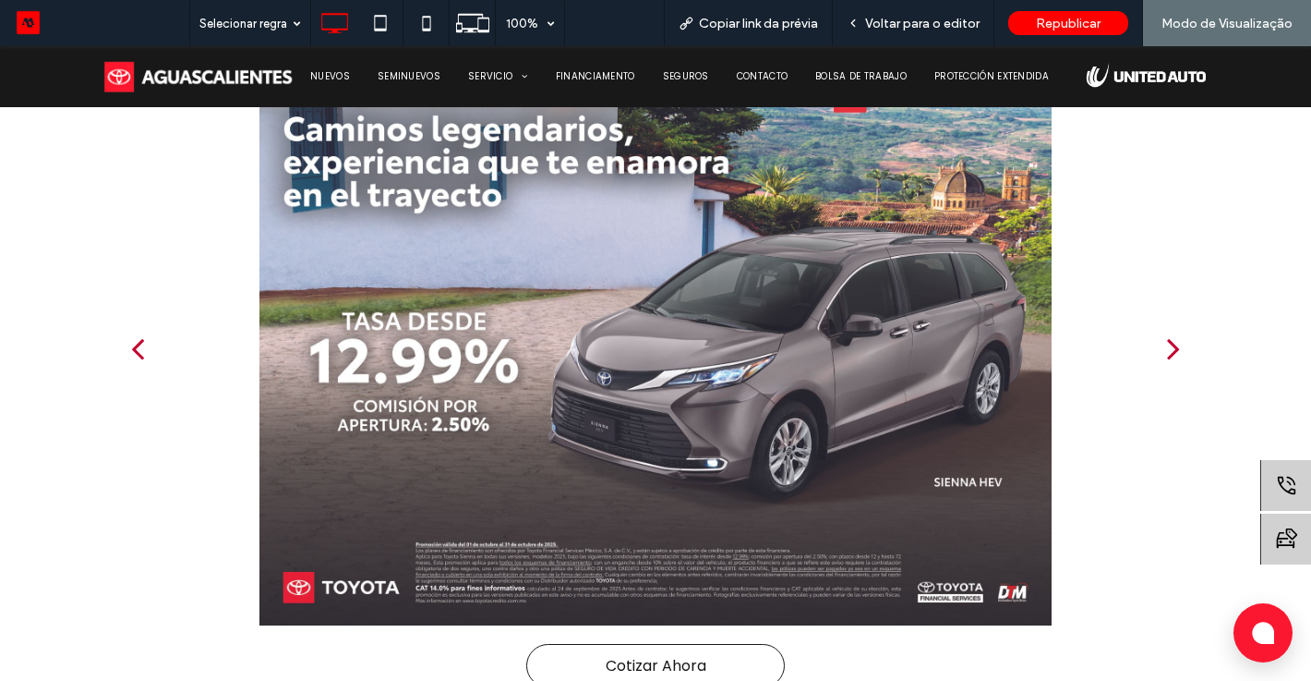
click at [1169, 349] on div "next" at bounding box center [1173, 348] width 13 height 37
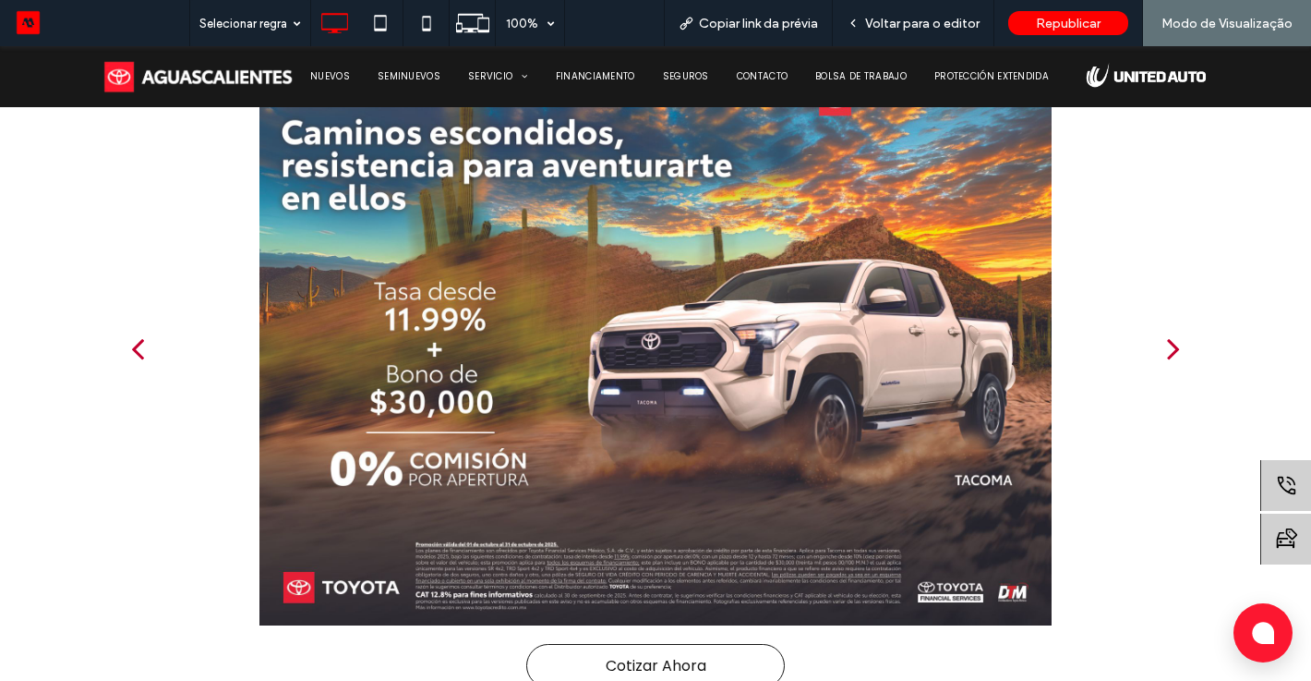
click at [1169, 349] on div "next" at bounding box center [1173, 348] width 13 height 37
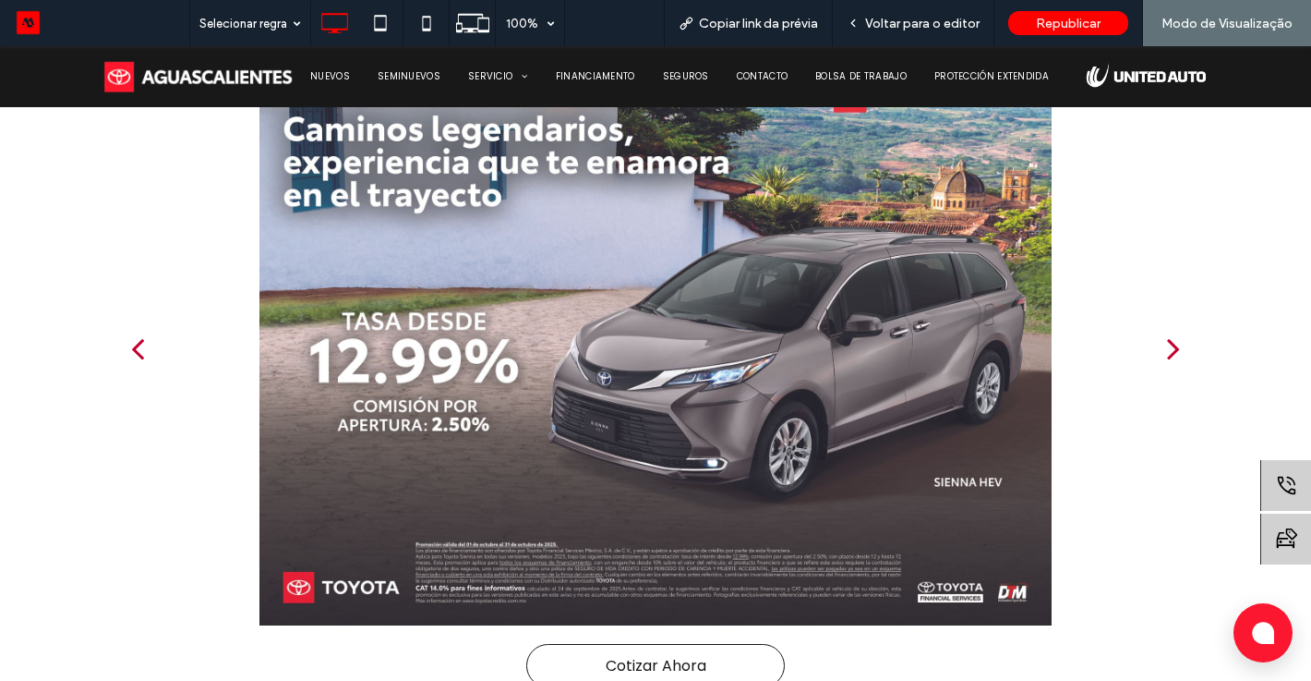
click at [1169, 349] on div "next" at bounding box center [1173, 348] width 13 height 37
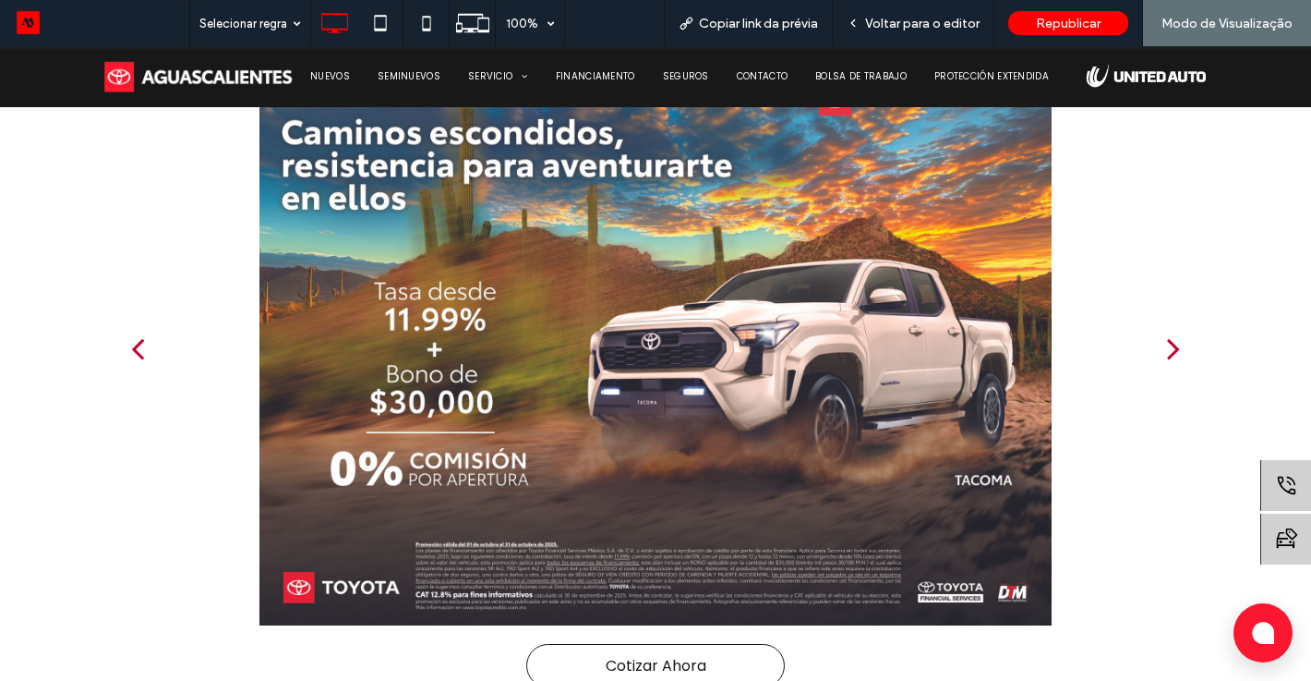
click at [1169, 349] on div "next" at bounding box center [1173, 348] width 13 height 37
click at [1174, 341] on div "next" at bounding box center [1173, 348] width 13 height 37
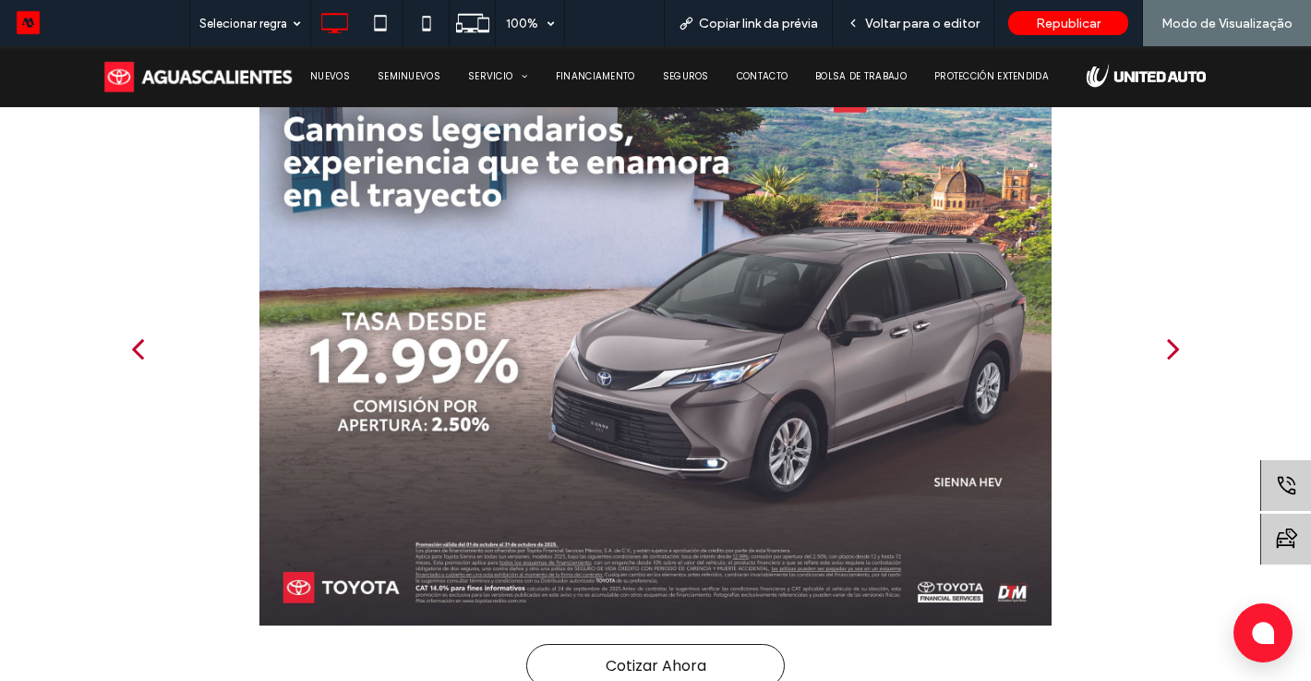
click at [1174, 342] on div "next" at bounding box center [1173, 348] width 13 height 37
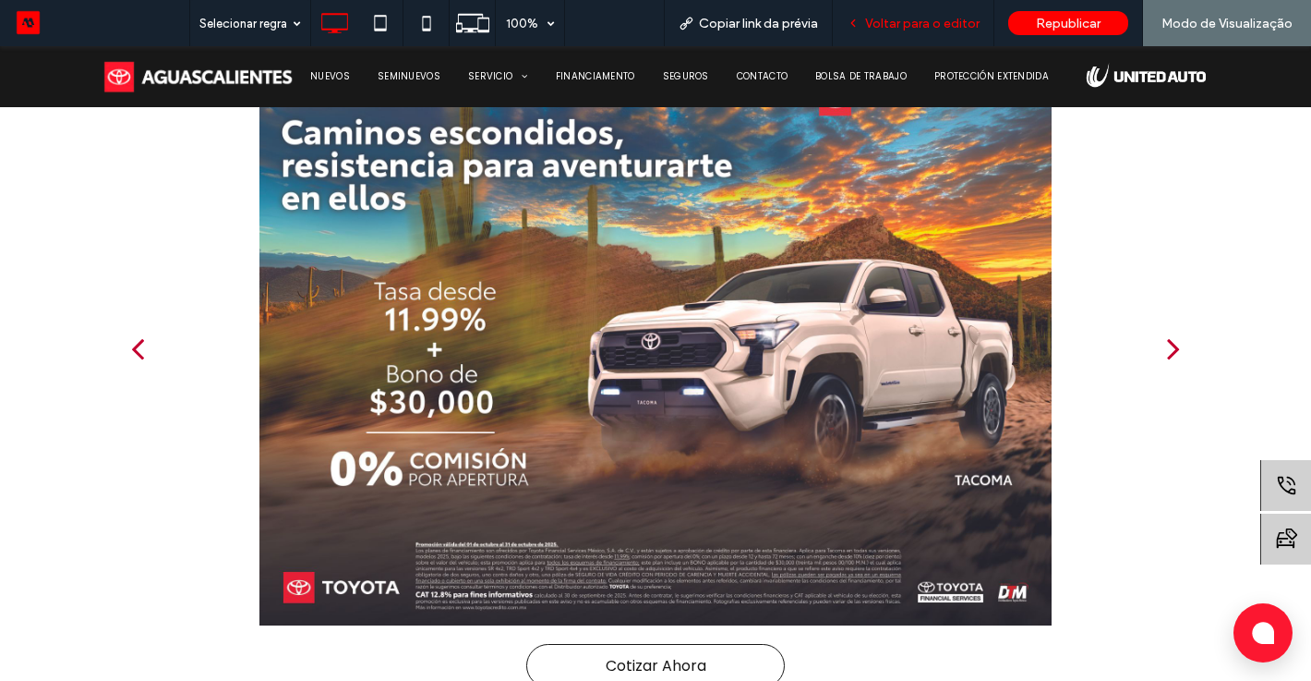
click at [924, 30] on span "Voltar para o editor" at bounding box center [922, 24] width 115 height 16
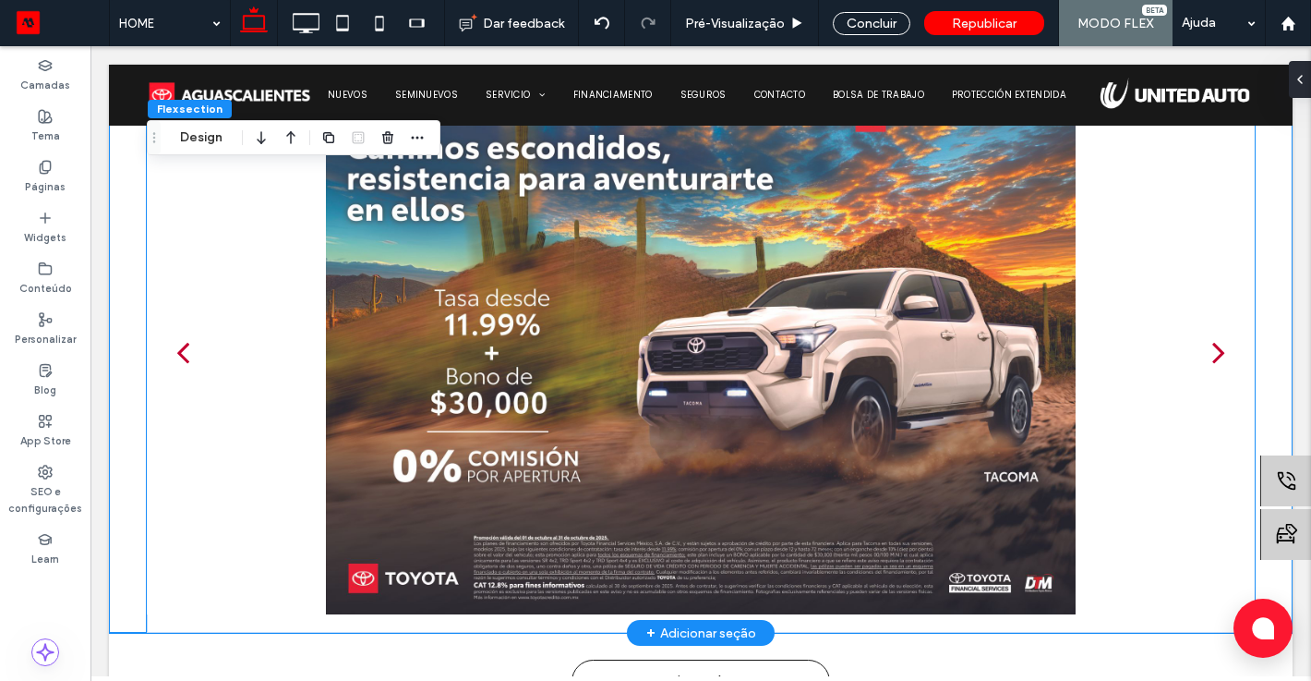
click at [792, 236] on div at bounding box center [701, 363] width 1108 height 437
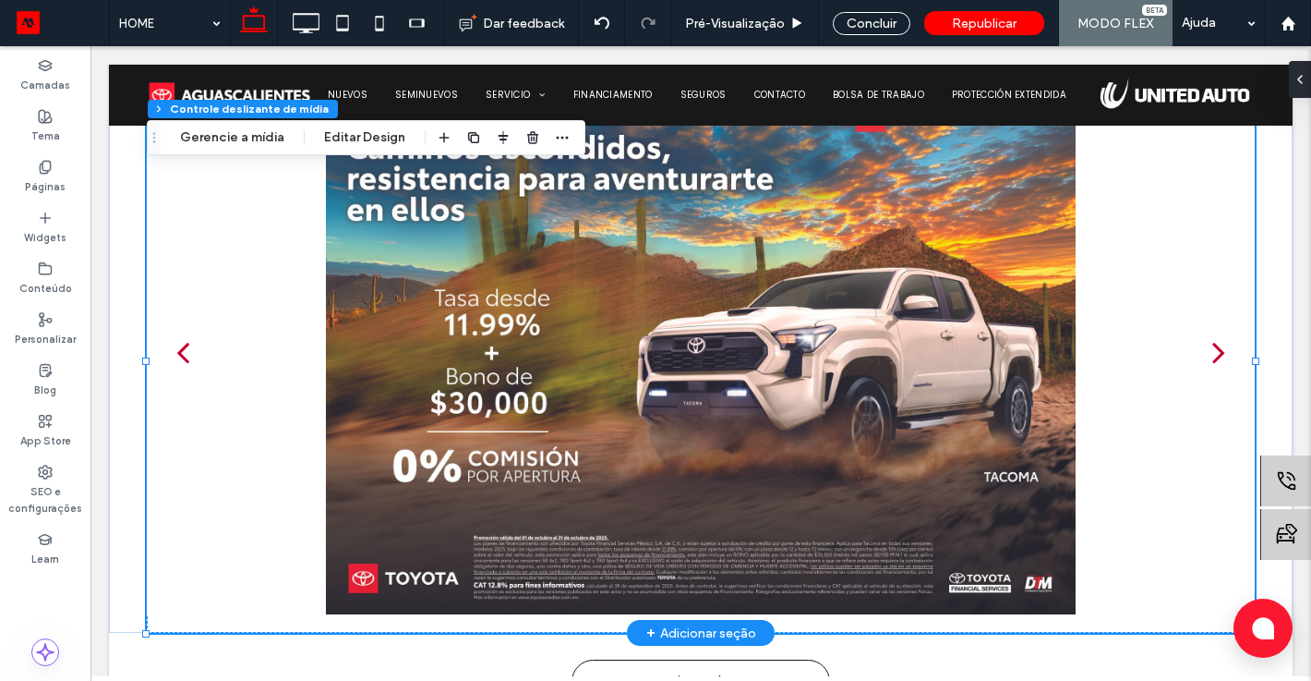
click at [792, 236] on div at bounding box center [701, 363] width 1108 height 437
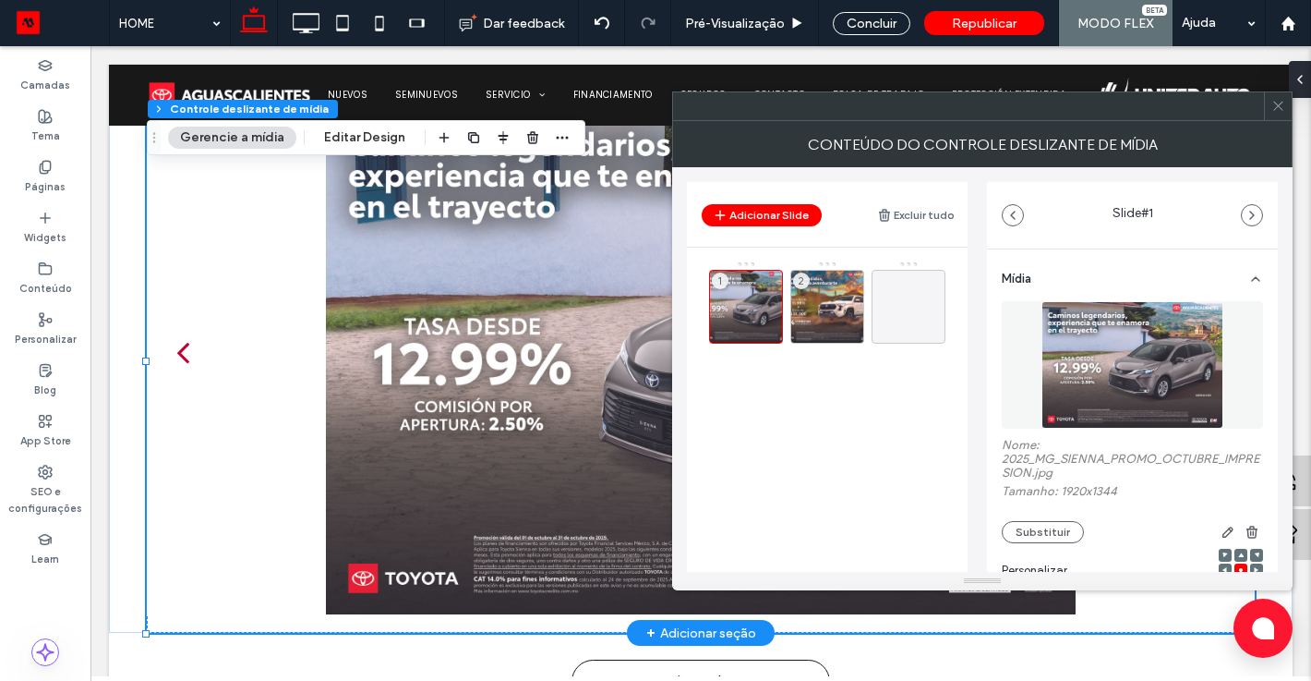
click at [1279, 107] on icon at bounding box center [1279, 106] width 14 height 14
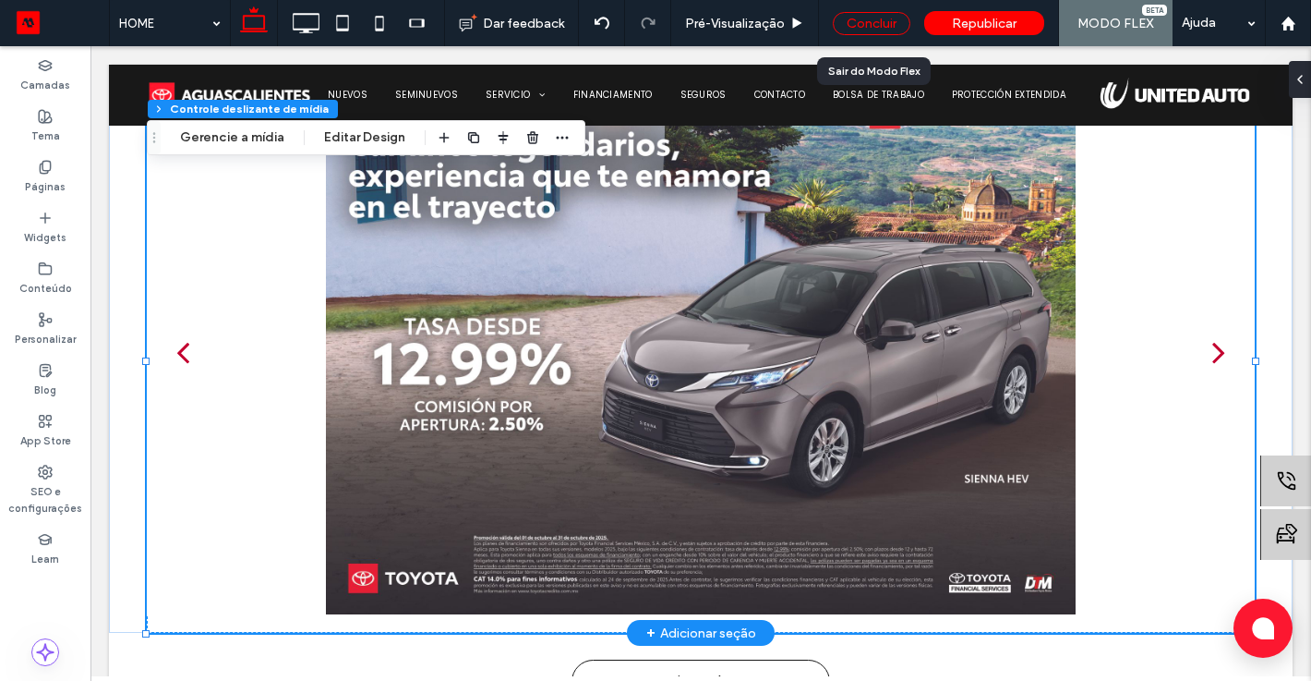
click at [867, 24] on div "Concluir" at bounding box center [872, 23] width 78 height 23
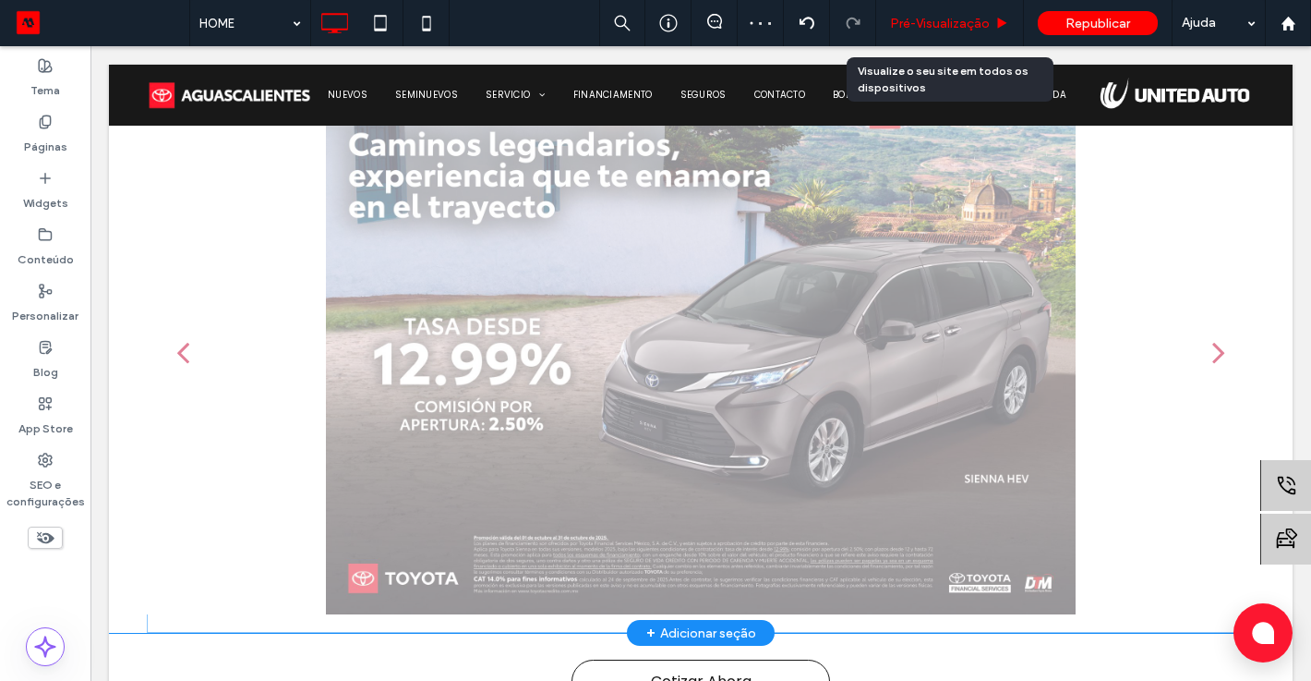
click at [911, 20] on span "Pré-Visualizaçāo" at bounding box center [940, 24] width 100 height 16
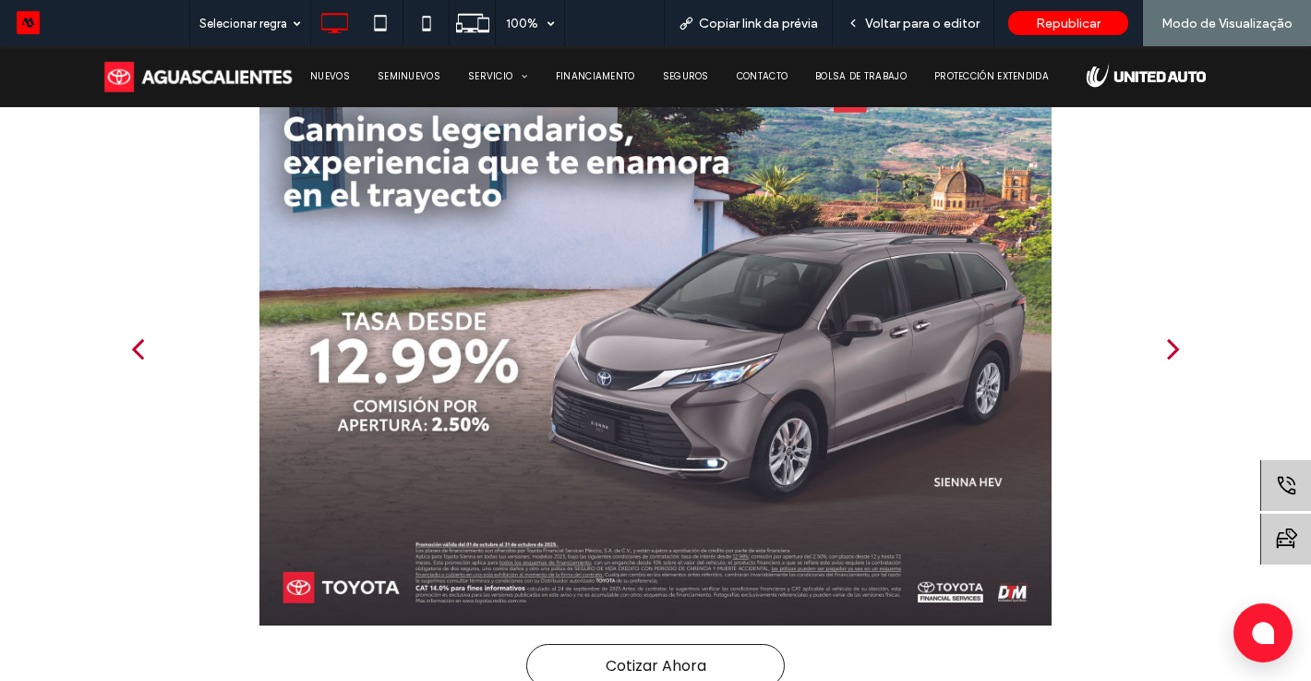
click at [1172, 359] on div "next" at bounding box center [1173, 348] width 13 height 37
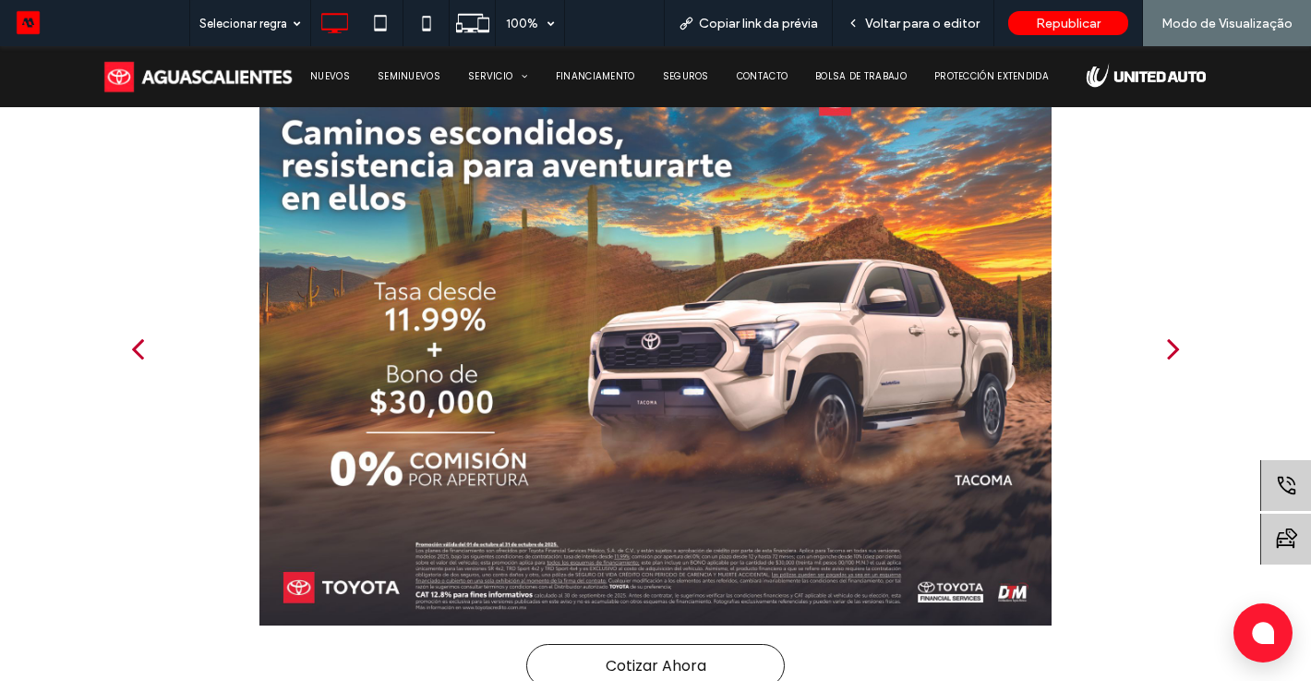
click at [1172, 359] on div "next" at bounding box center [1173, 348] width 13 height 37
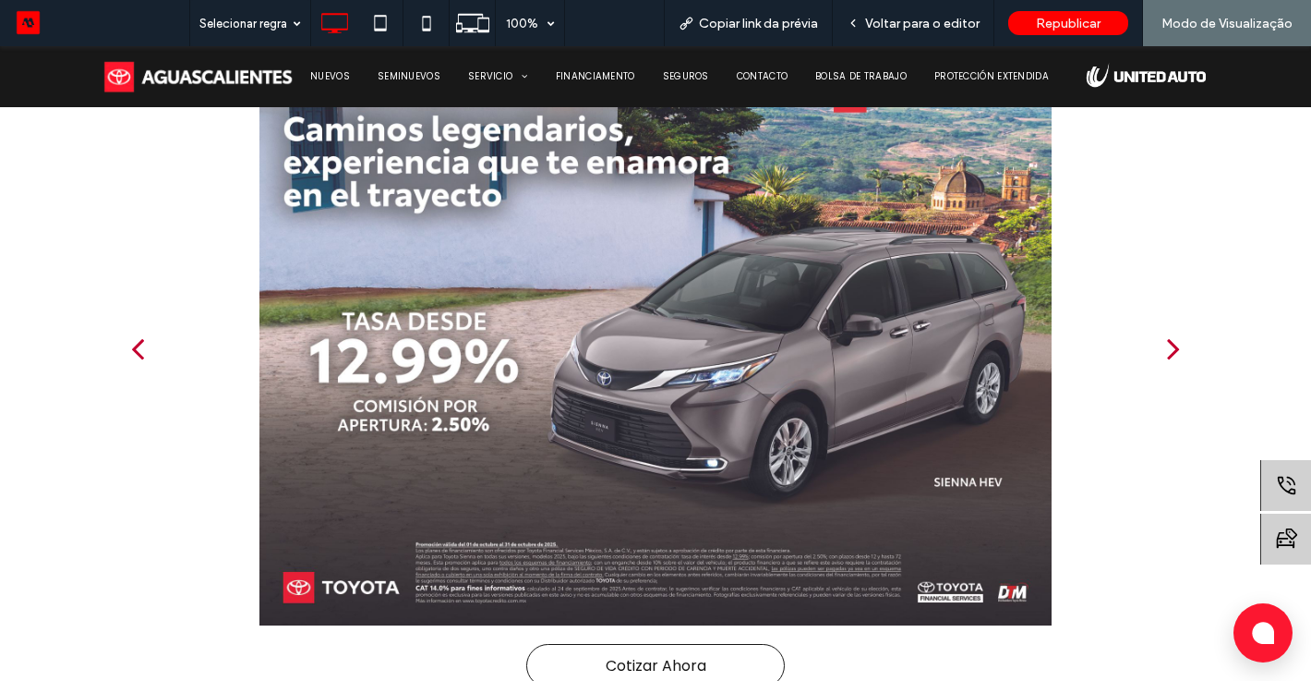
click at [1172, 359] on div "next" at bounding box center [1173, 348] width 13 height 37
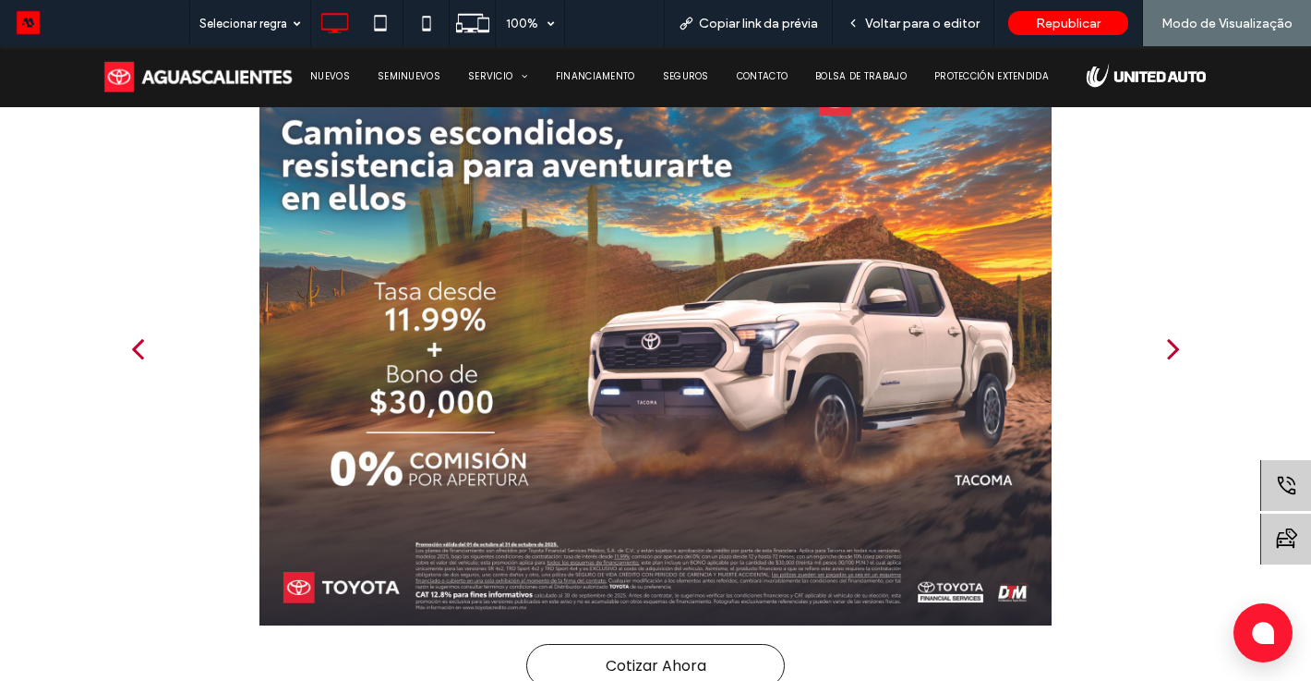
click at [1172, 359] on div "next" at bounding box center [1173, 348] width 13 height 37
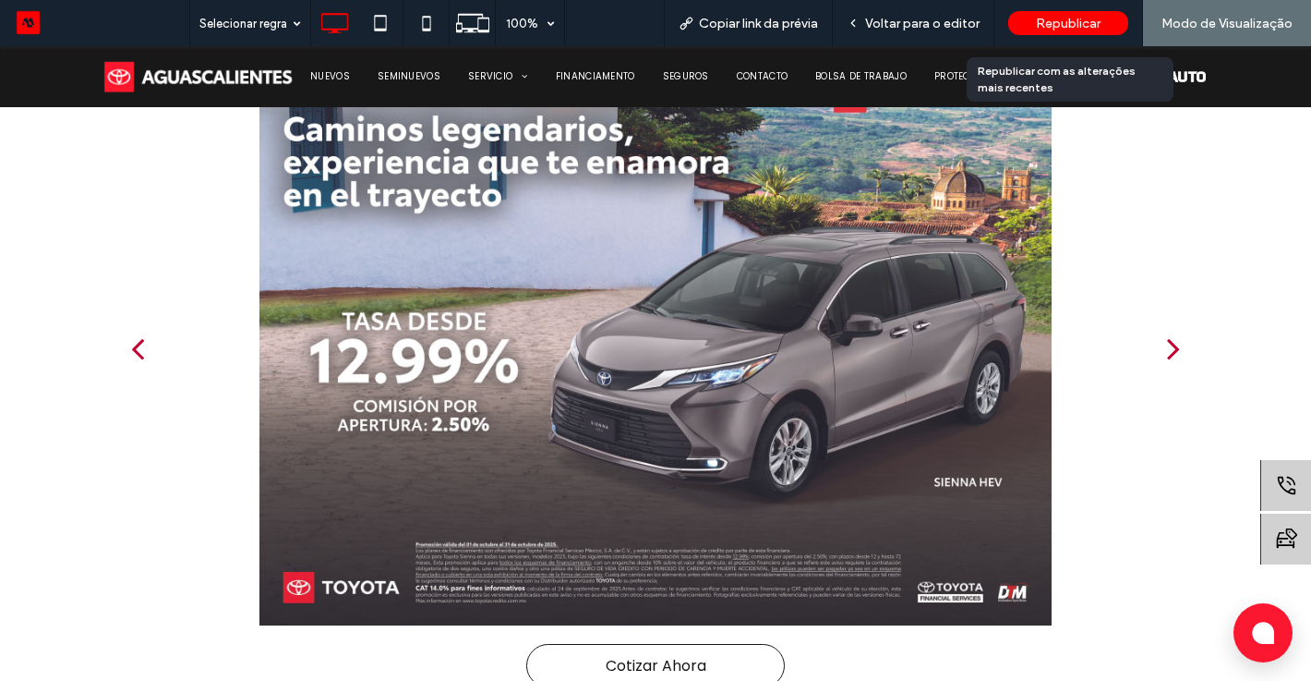
click at [1057, 35] on div "Republicar" at bounding box center [1069, 23] width 120 height 46
click at [1059, 21] on span "Republicar" at bounding box center [1068, 24] width 65 height 16
